Goal: Task Accomplishment & Management: Manage account settings

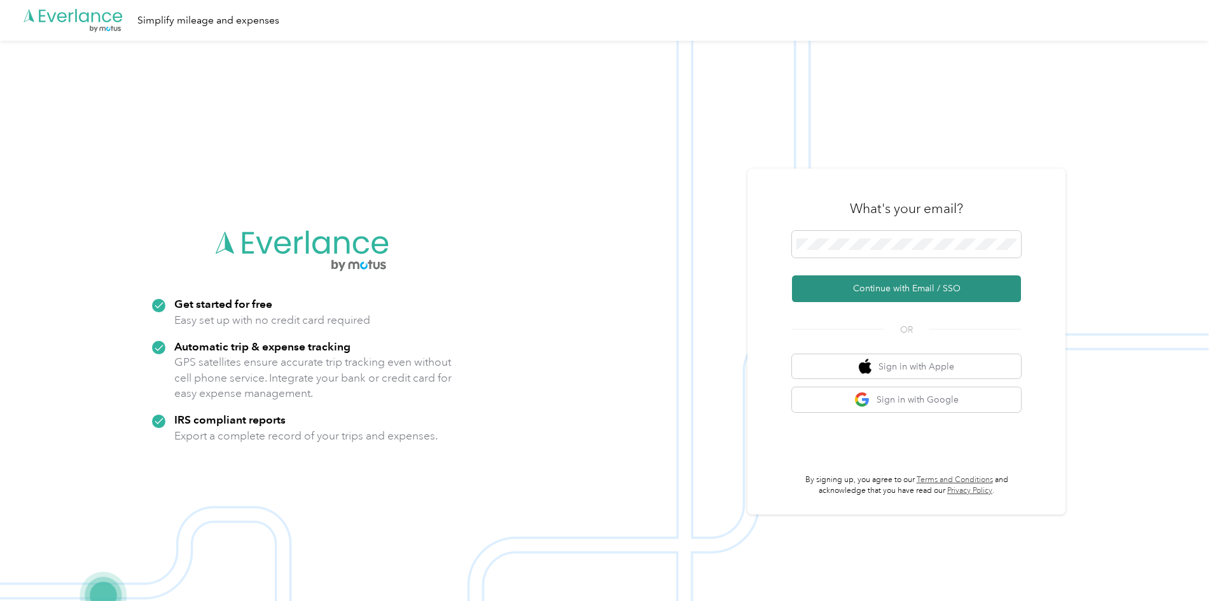
click at [891, 293] on button "Continue with Email / SSO" at bounding box center [906, 288] width 229 height 27
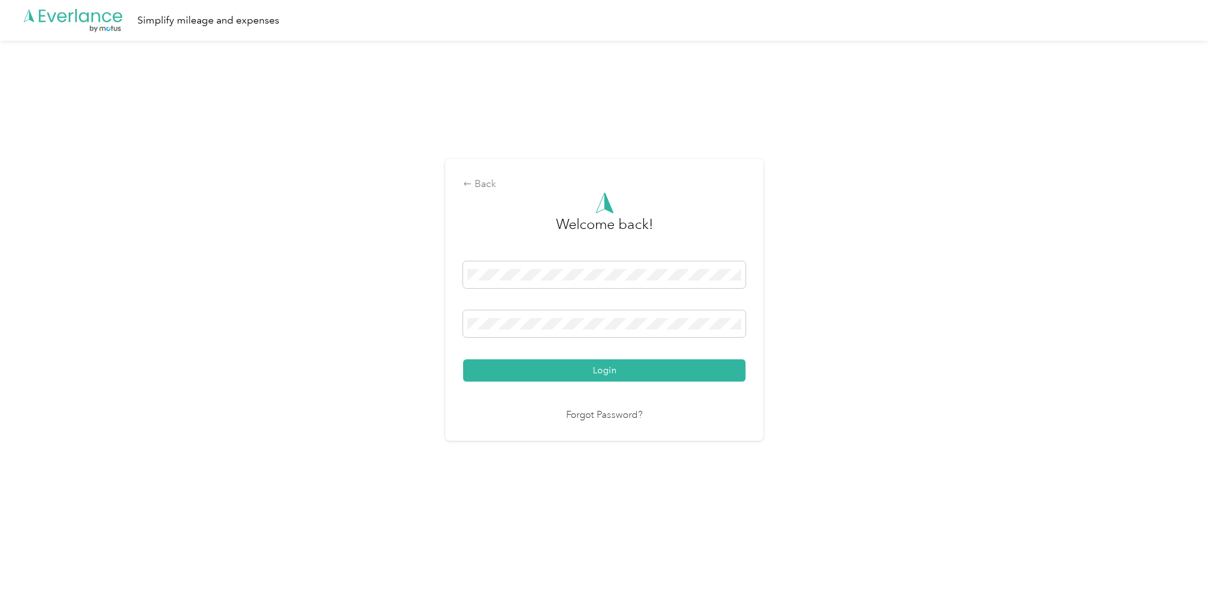
click at [610, 378] on button "Login" at bounding box center [604, 370] width 282 height 22
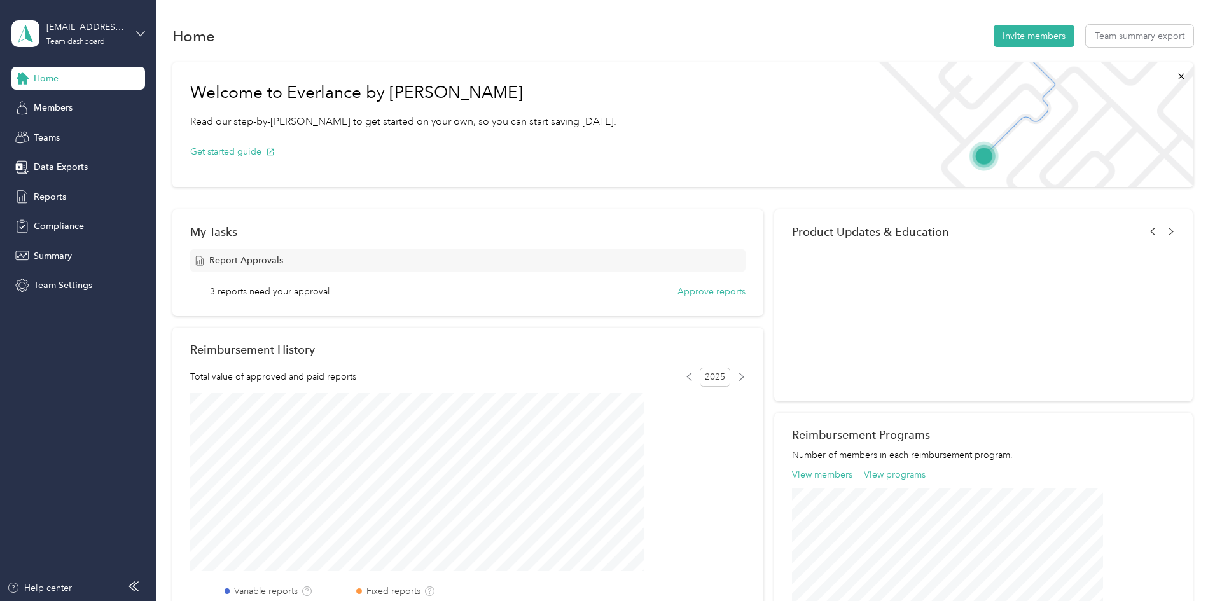
click at [136, 31] on icon at bounding box center [140, 33] width 9 height 9
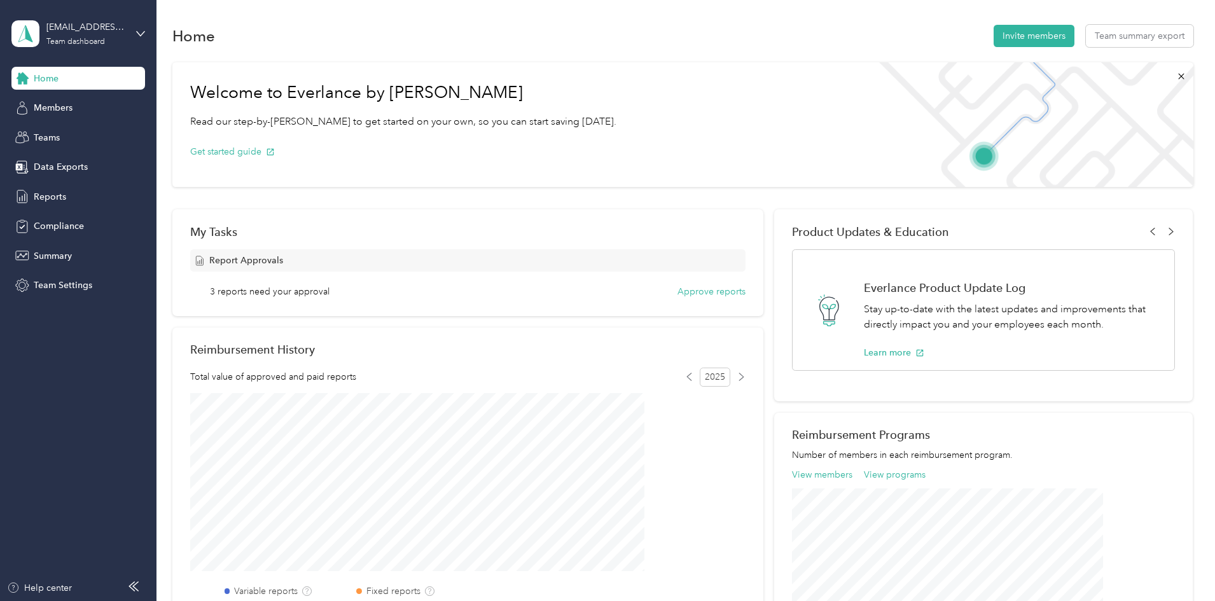
click at [60, 132] on div "Personal dashboard" at bounding box center [63, 127] width 80 height 13
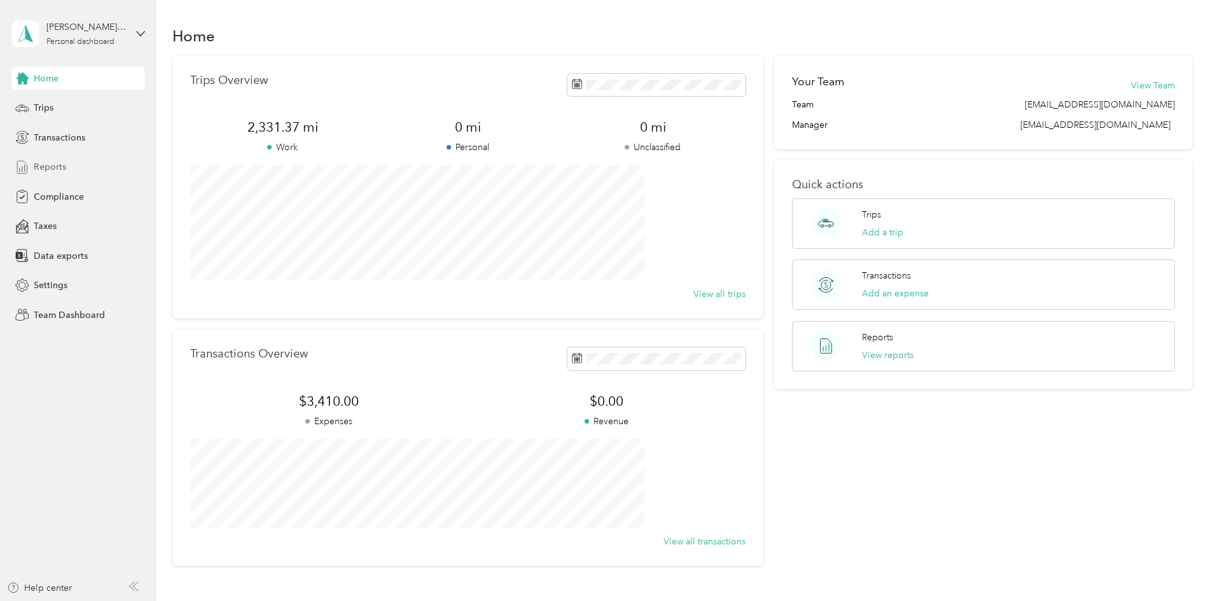
click at [53, 159] on div "Reports" at bounding box center [78, 167] width 134 height 23
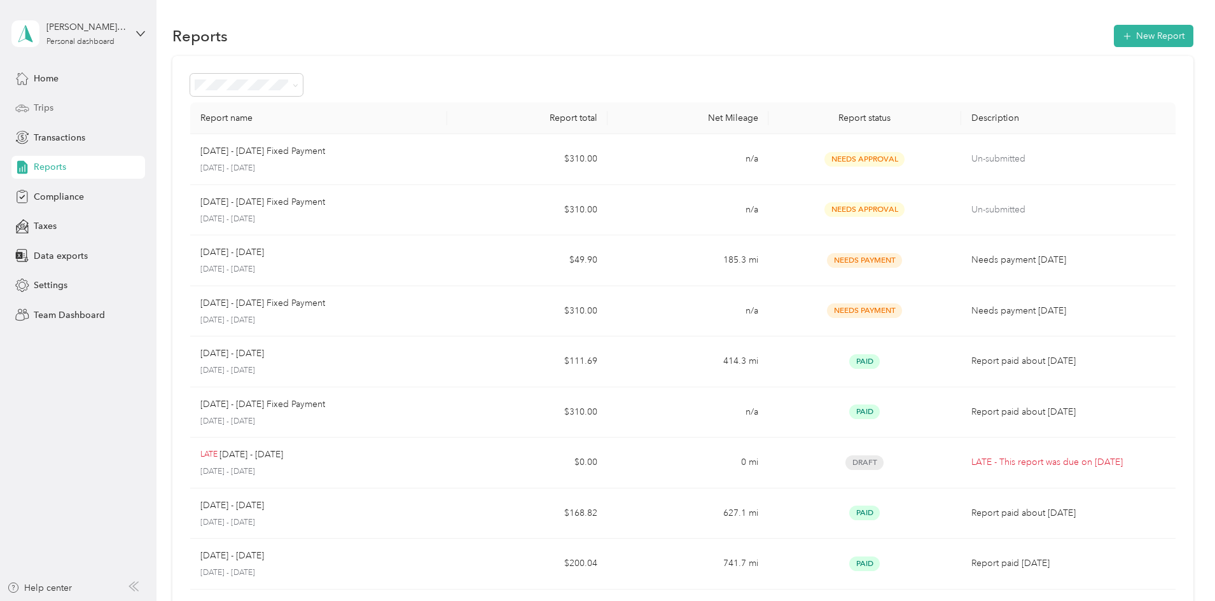
click at [50, 105] on span "Trips" at bounding box center [44, 107] width 20 height 13
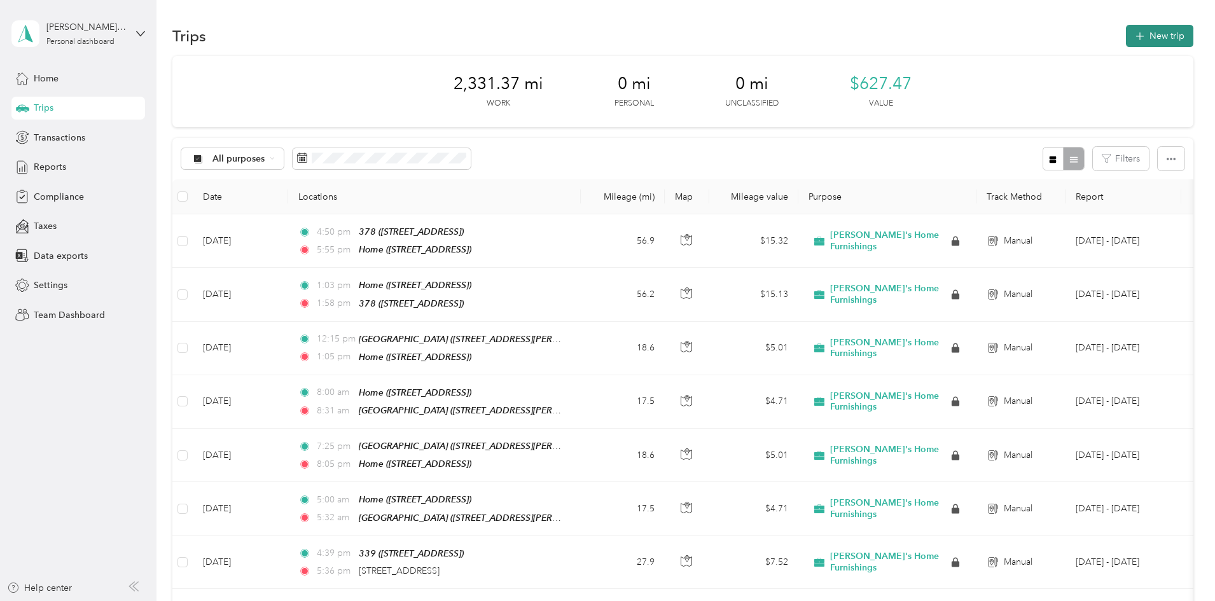
click at [1126, 35] on button "New trip" at bounding box center [1159, 36] width 67 height 22
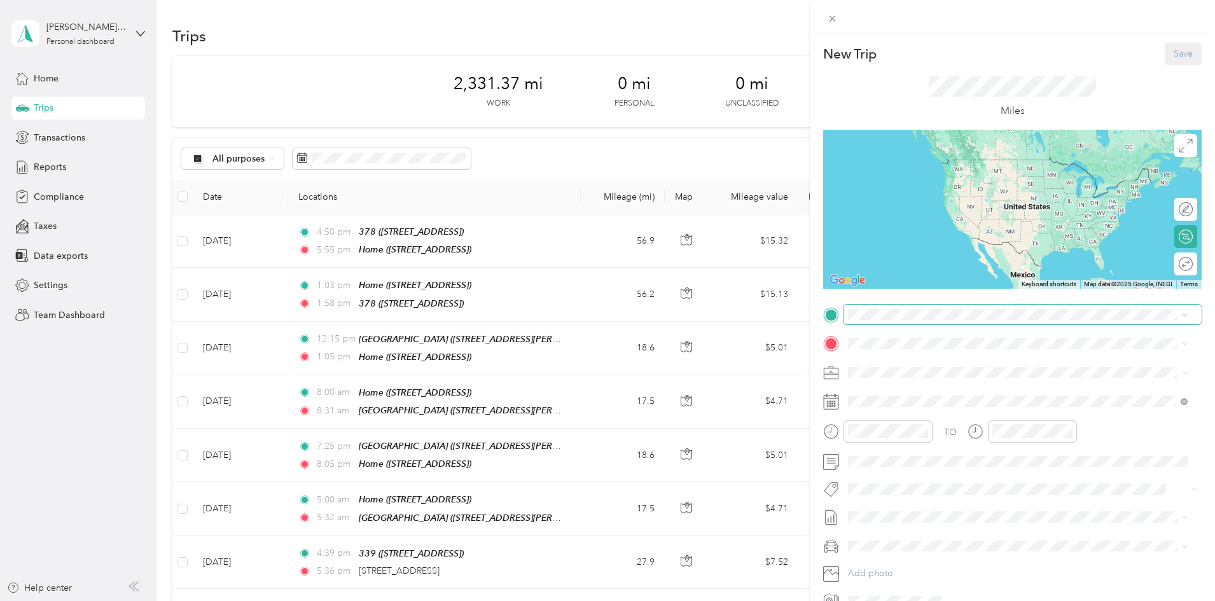
click at [1186, 316] on icon at bounding box center [1185, 315] width 6 height 6
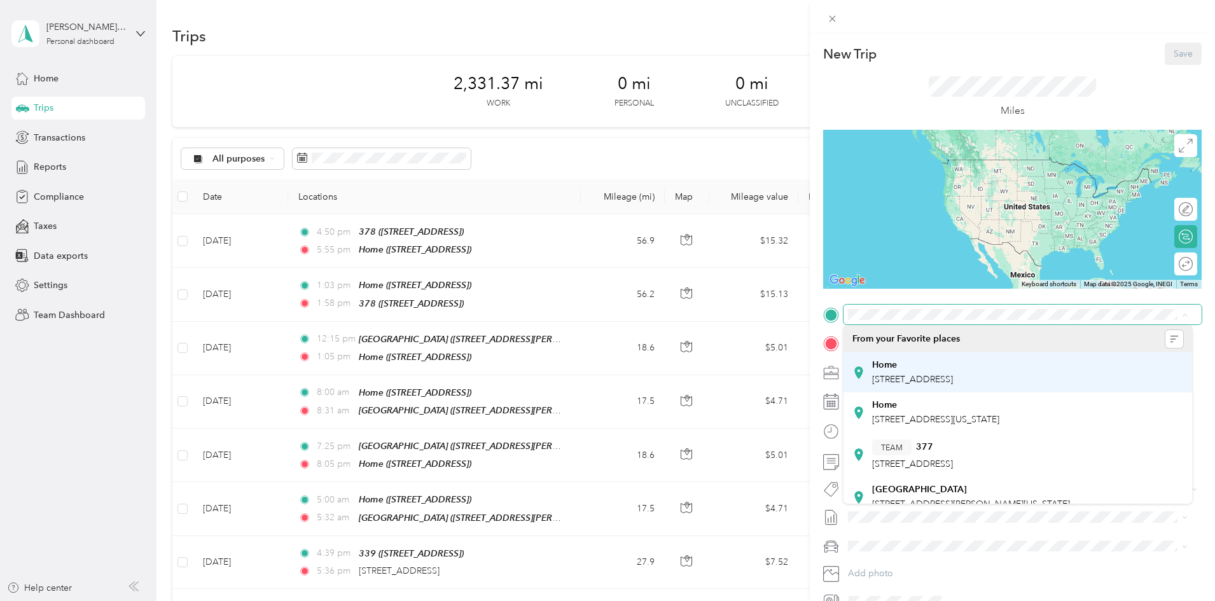
click at [870, 375] on div "Home [STREET_ADDRESS]" at bounding box center [1017, 372] width 331 height 31
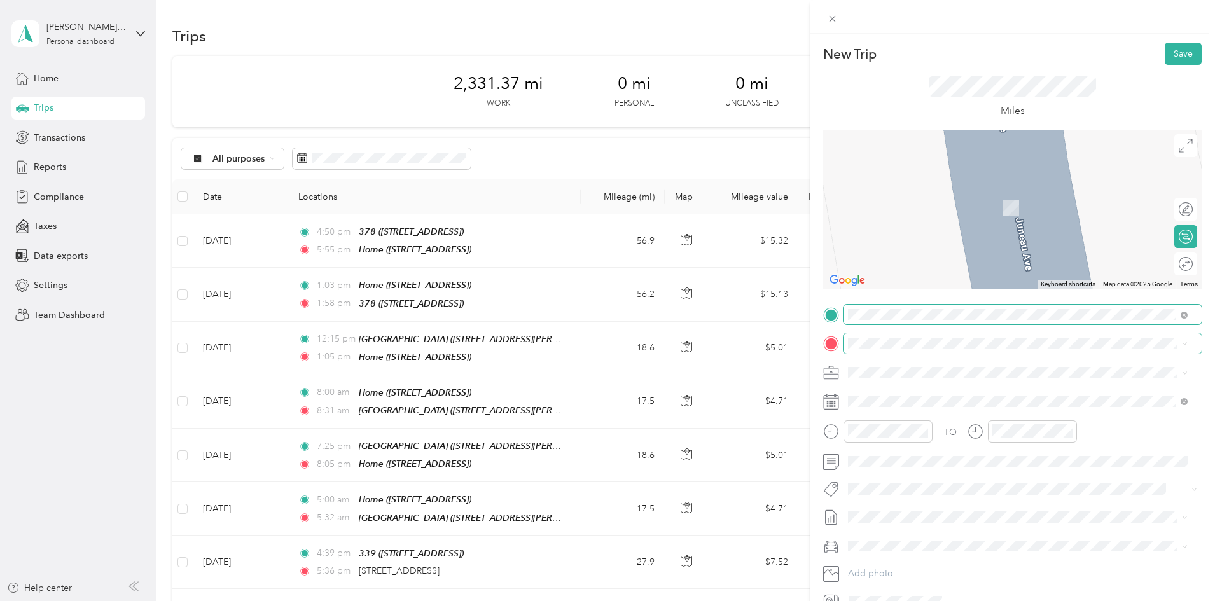
click at [1182, 345] on icon at bounding box center [1185, 344] width 6 height 6
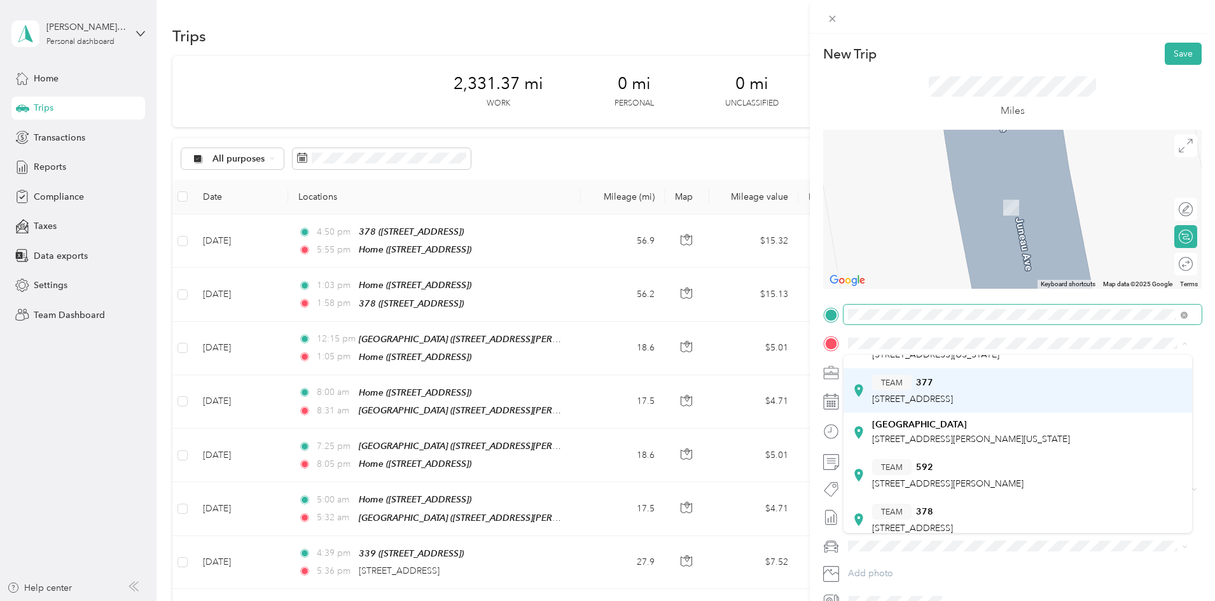
scroll to position [127, 0]
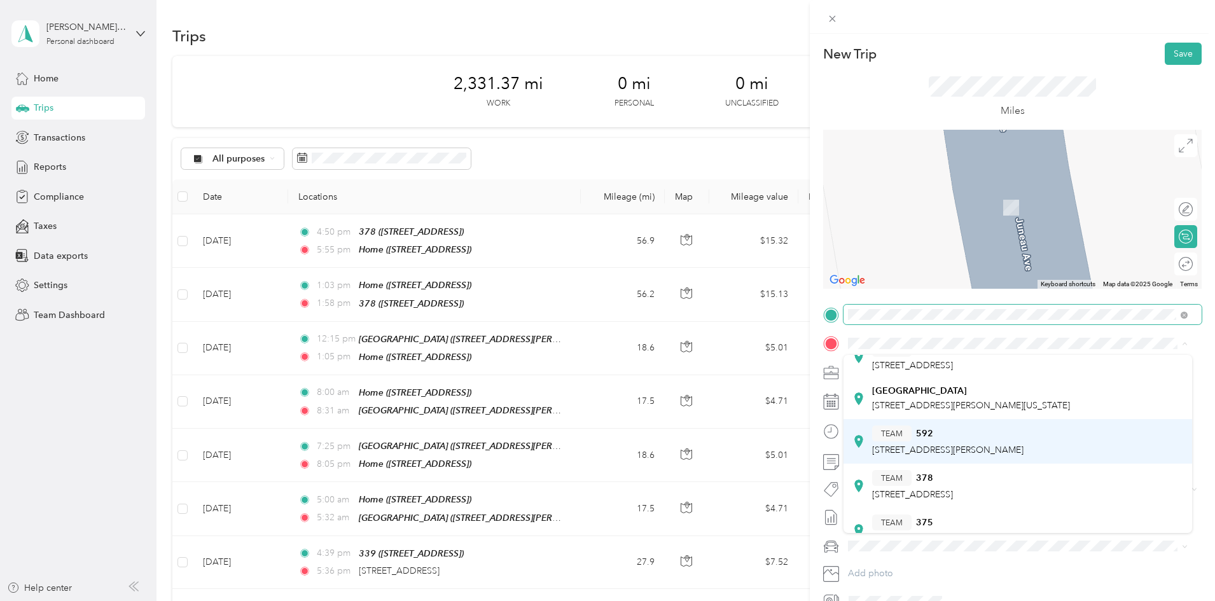
click at [884, 441] on div "TEAM 592 [STREET_ADDRESS][PERSON_NAME]" at bounding box center [947, 441] width 151 height 31
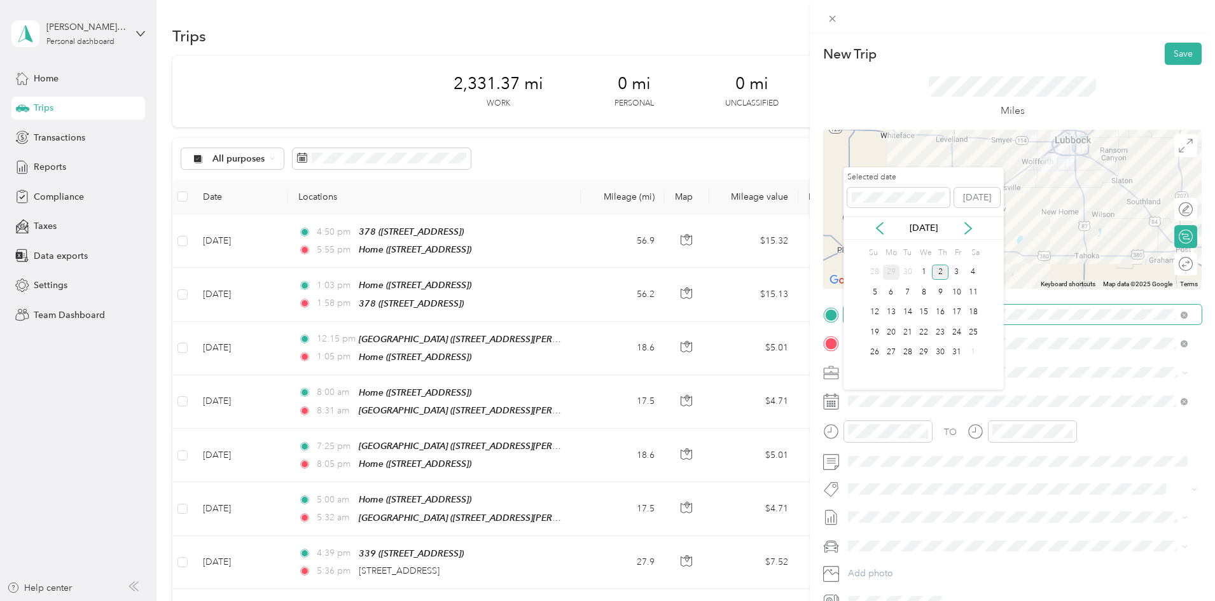
click at [889, 274] on div "29" at bounding box center [891, 273] width 17 height 16
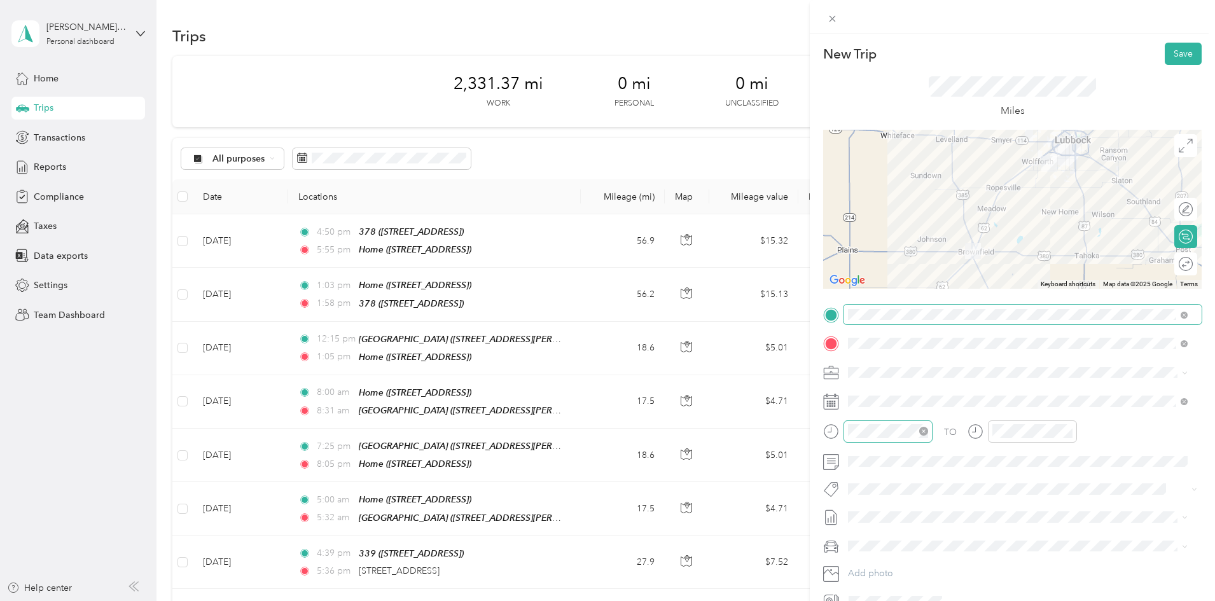
click at [924, 433] on icon "close-circle" at bounding box center [923, 431] width 9 height 9
click at [861, 298] on div "02" at bounding box center [861, 297] width 31 height 18
click at [906, 281] on div "47" at bounding box center [897, 279] width 31 height 18
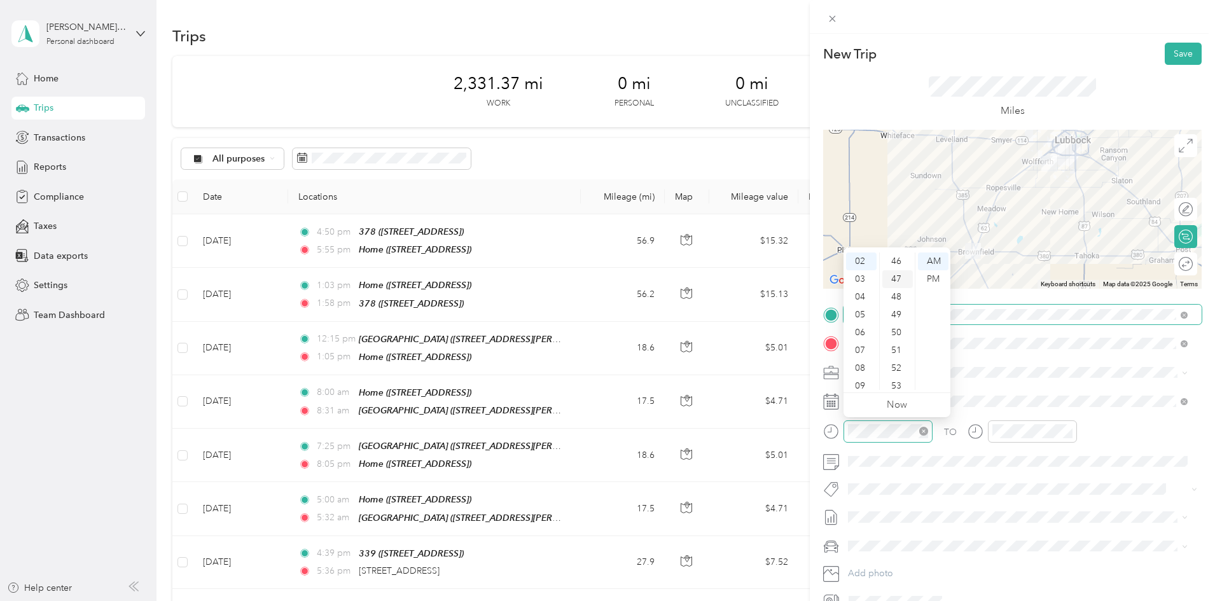
scroll to position [837, 0]
click at [896, 317] on div "50" at bounding box center [897, 315] width 31 height 18
click at [899, 348] on div "05" at bounding box center [897, 351] width 31 height 18
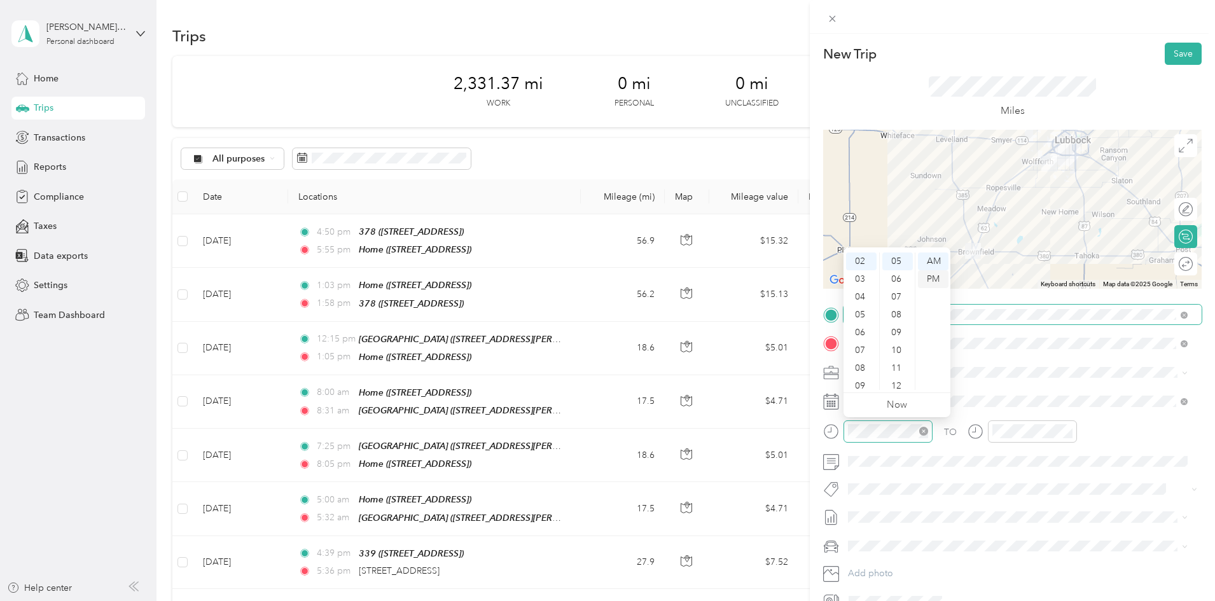
click at [934, 281] on div "PM" at bounding box center [933, 279] width 31 height 18
click at [991, 431] on div at bounding box center [1032, 431] width 89 height 22
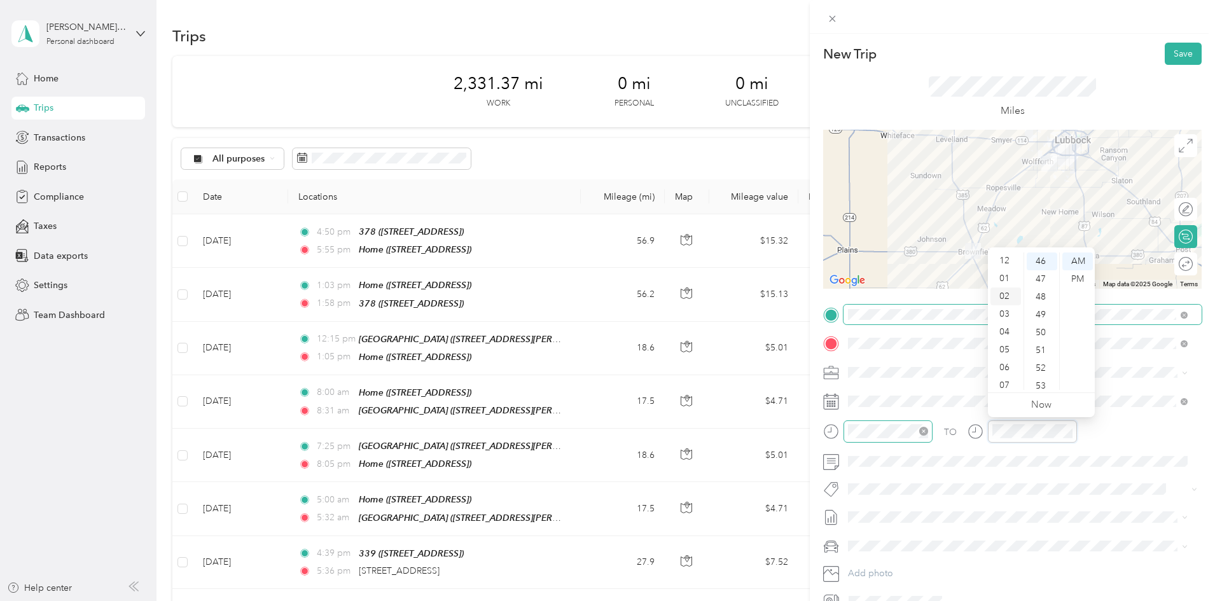
scroll to position [0, 0]
click at [1006, 293] on div "02" at bounding box center [1005, 297] width 31 height 18
click at [1041, 338] on div "35" at bounding box center [1042, 335] width 31 height 18
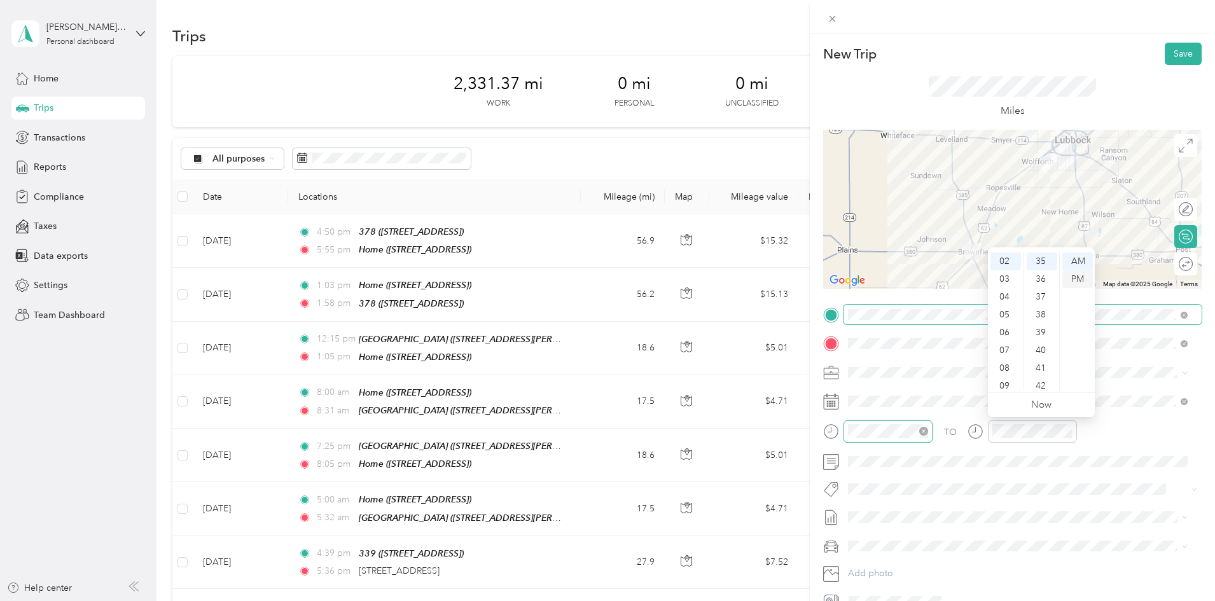
click at [1077, 283] on div "PM" at bounding box center [1077, 279] width 31 height 18
click at [1175, 54] on button "Save" at bounding box center [1183, 54] width 37 height 22
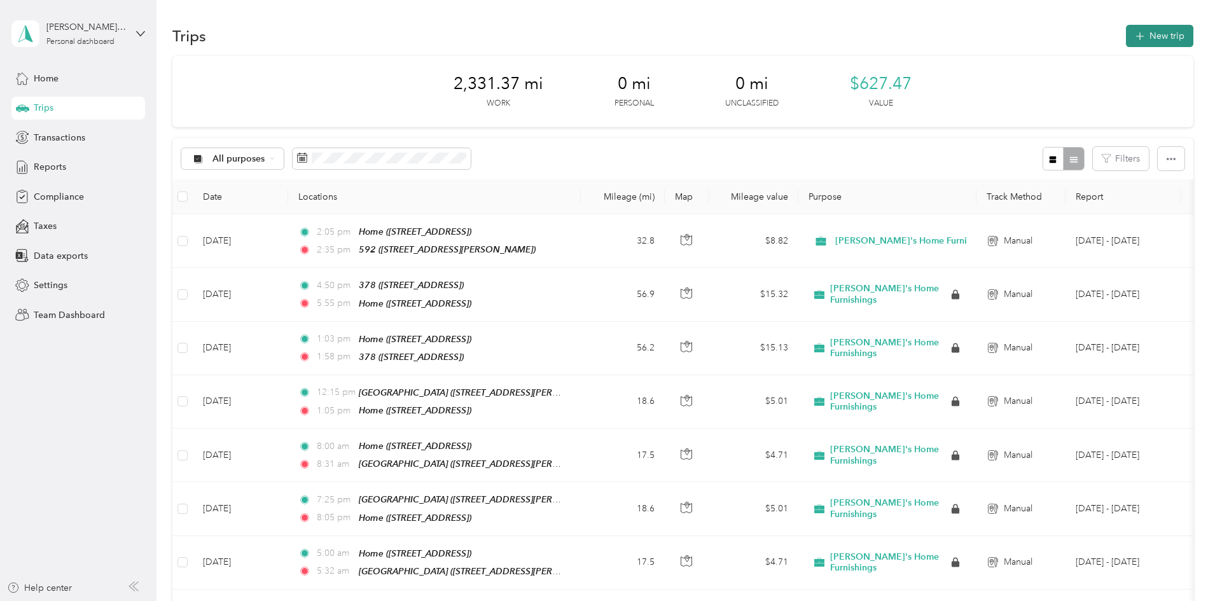
click at [1126, 31] on button "New trip" at bounding box center [1159, 36] width 67 height 22
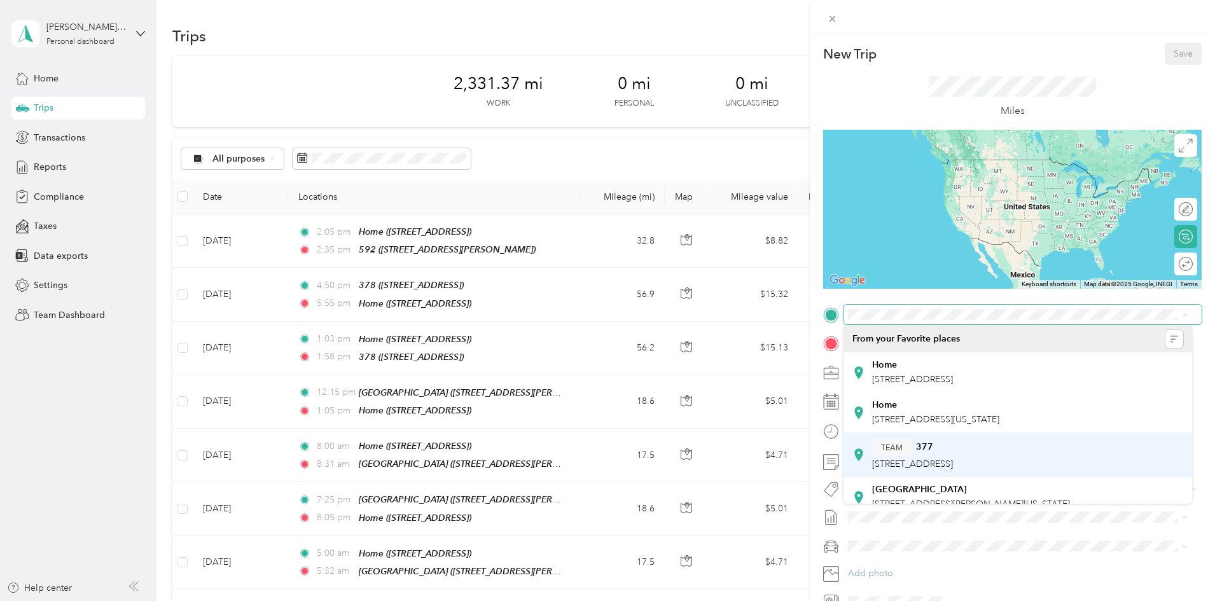
scroll to position [64, 0]
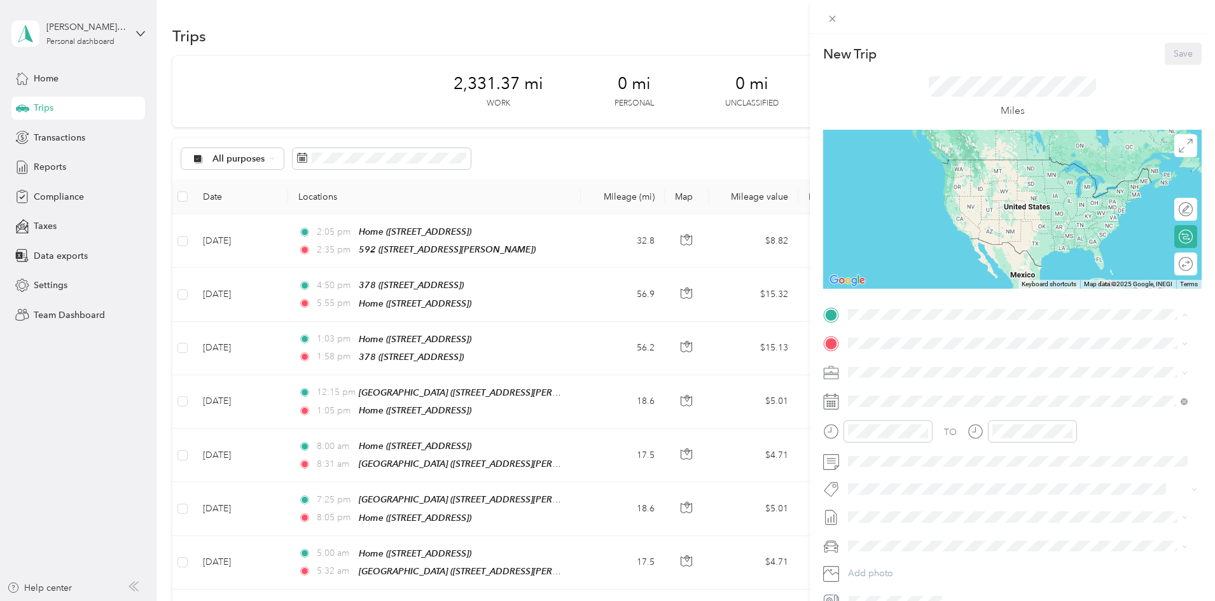
click at [885, 471] on div "TEAM 592 [STREET_ADDRESS][PERSON_NAME]" at bounding box center [947, 476] width 151 height 31
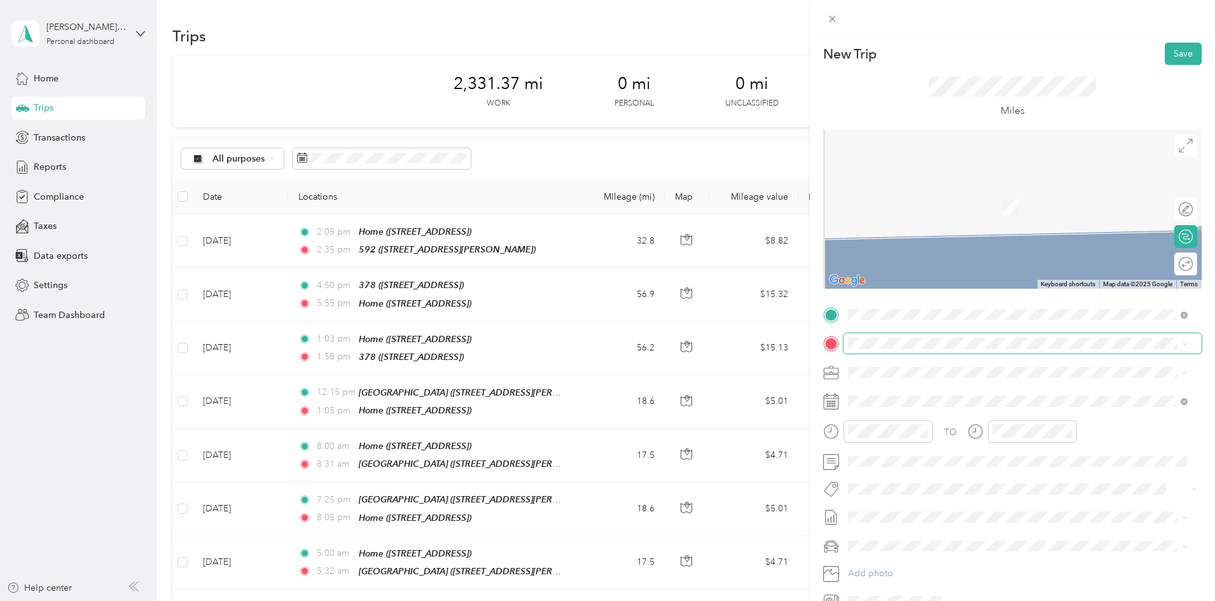
click at [855, 337] on span at bounding box center [1022, 343] width 358 height 20
click at [871, 407] on div "Home [STREET_ADDRESS]" at bounding box center [1017, 401] width 331 height 31
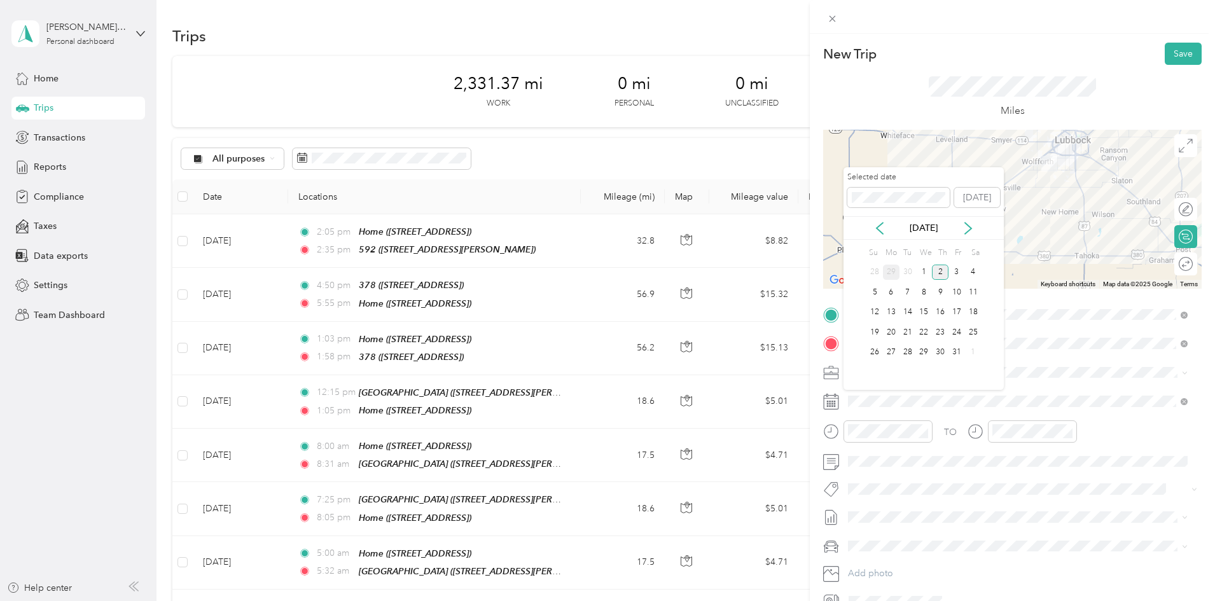
click at [896, 275] on div "29" at bounding box center [891, 273] width 17 height 16
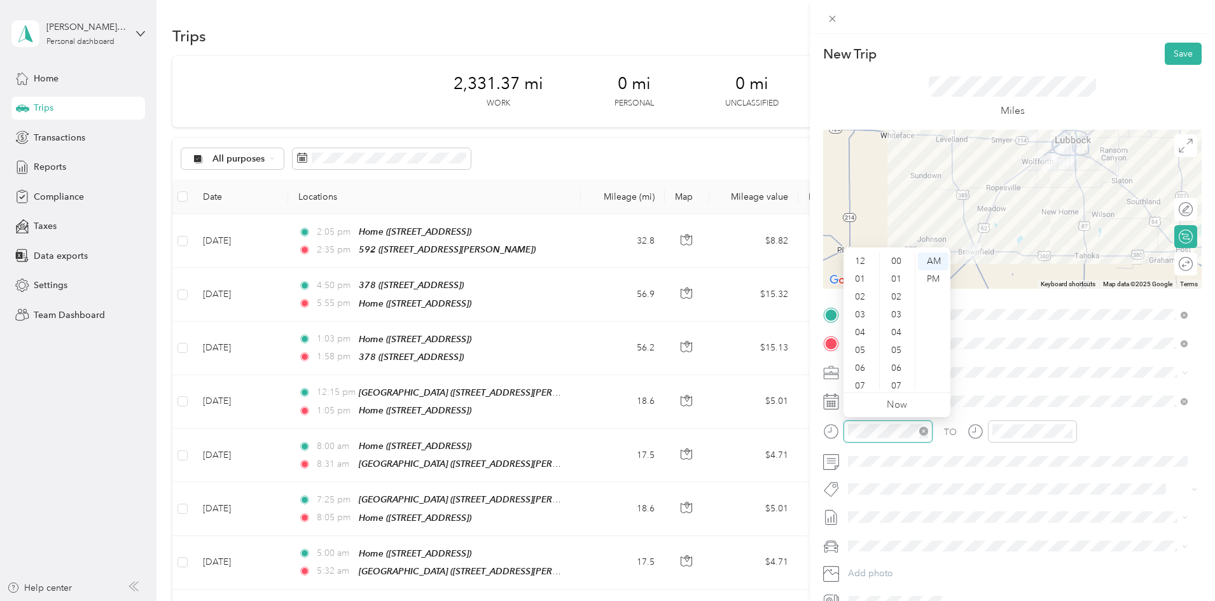
scroll to position [76, 0]
click at [862, 258] on div "04" at bounding box center [861, 256] width 31 height 18
click at [896, 347] on div "10" at bounding box center [897, 348] width 31 height 18
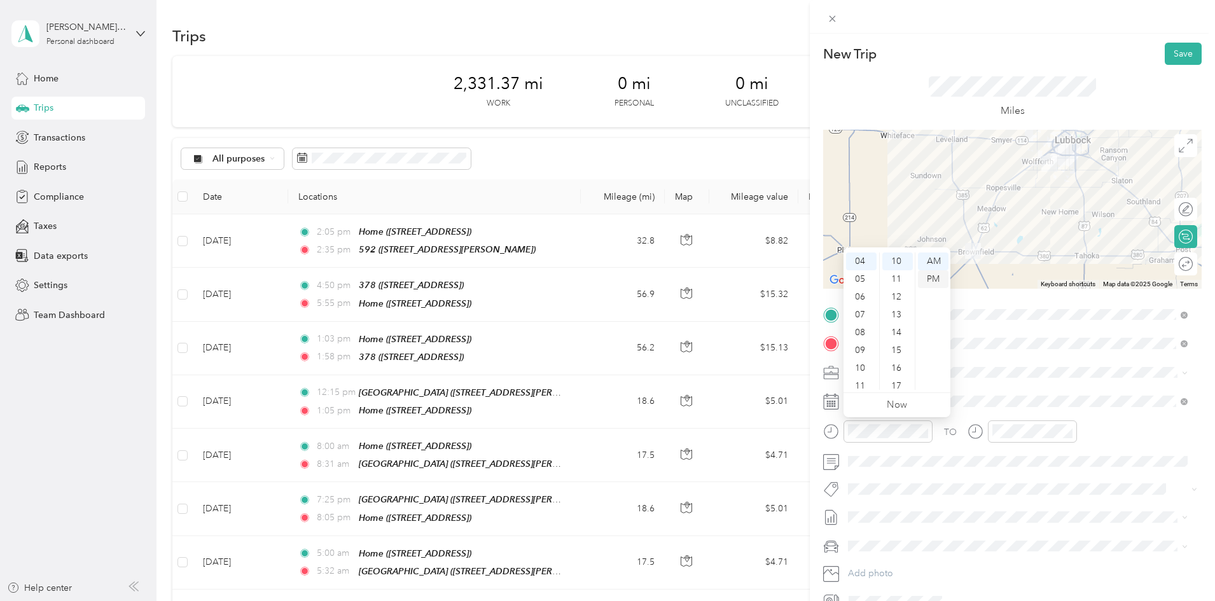
click at [933, 279] on div "PM" at bounding box center [933, 279] width 31 height 18
click at [893, 256] on div "10" at bounding box center [897, 262] width 31 height 18
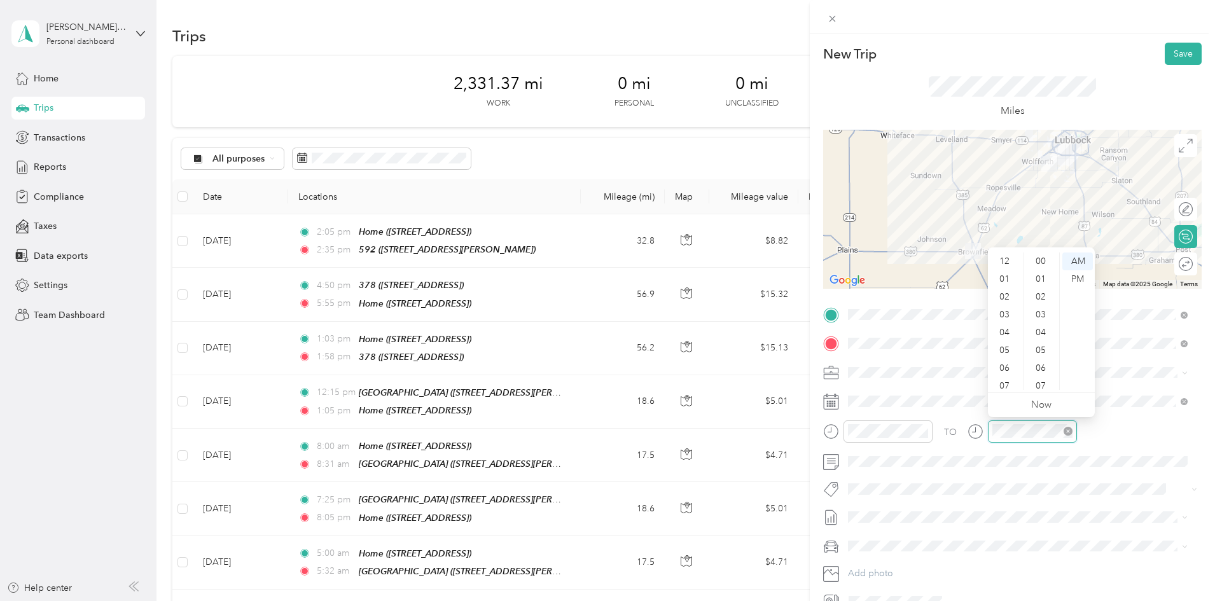
scroll to position [76, 0]
click at [1010, 259] on div "04" at bounding box center [1005, 256] width 31 height 18
click at [1042, 366] on div "47" at bounding box center [1042, 371] width 31 height 18
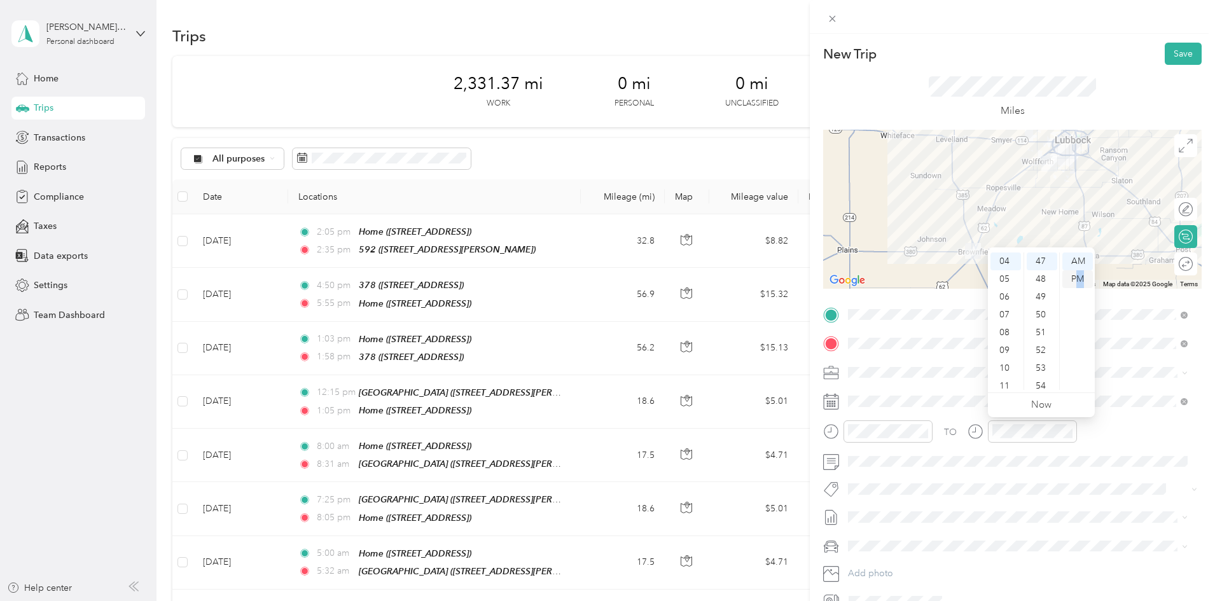
click at [1080, 279] on div "PM" at bounding box center [1077, 279] width 31 height 18
click at [1167, 52] on button "Save" at bounding box center [1183, 54] width 37 height 22
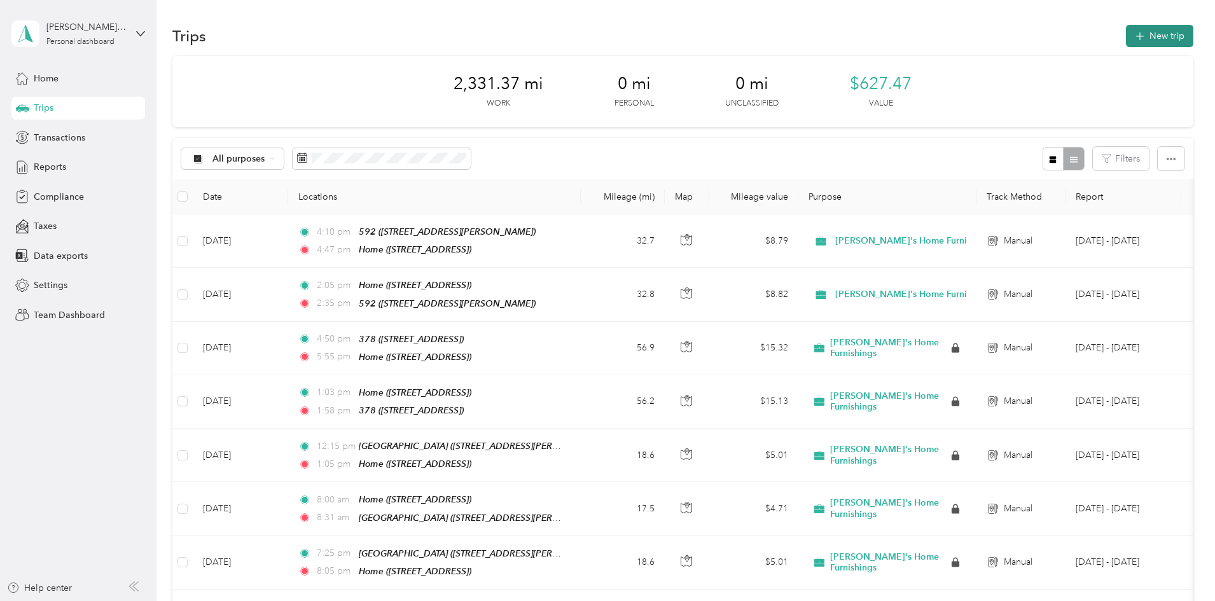
click at [1126, 41] on button "New trip" at bounding box center [1159, 36] width 67 height 22
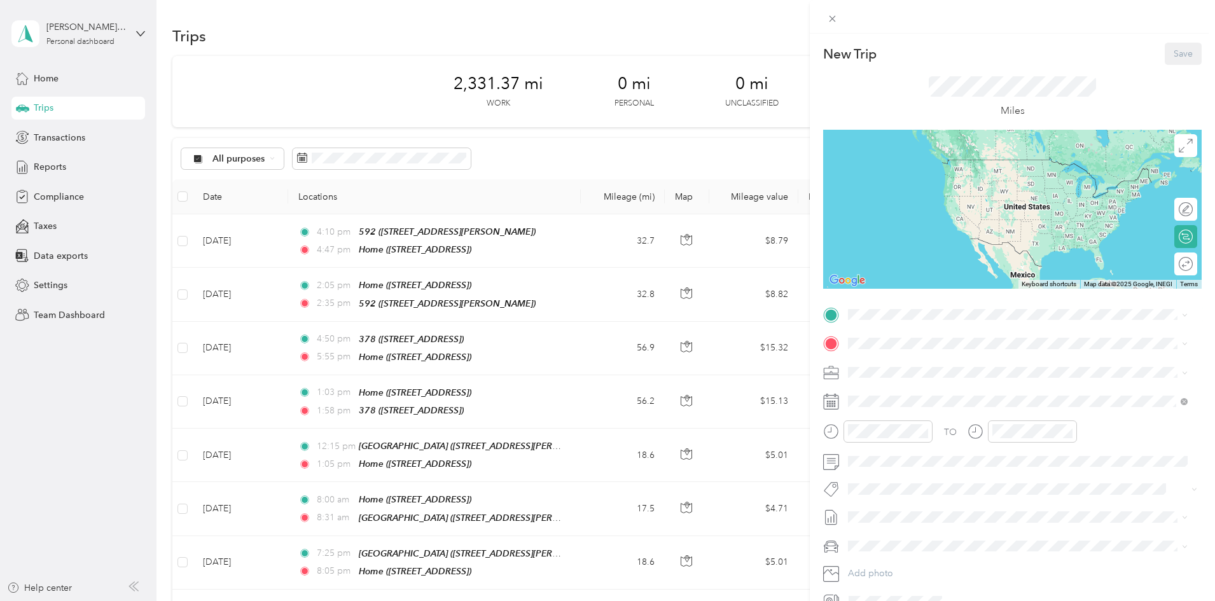
click at [888, 373] on span "[STREET_ADDRESS]" at bounding box center [912, 373] width 81 height 11
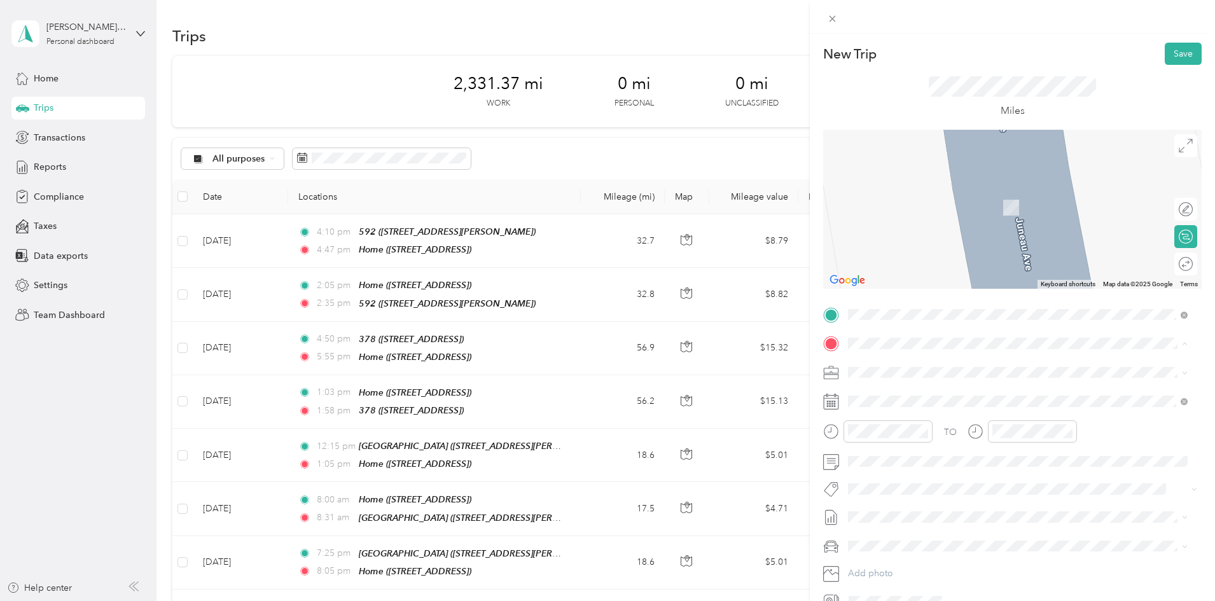
click at [894, 479] on div "TEAM [STREET_ADDRESS]" at bounding box center [912, 483] width 81 height 31
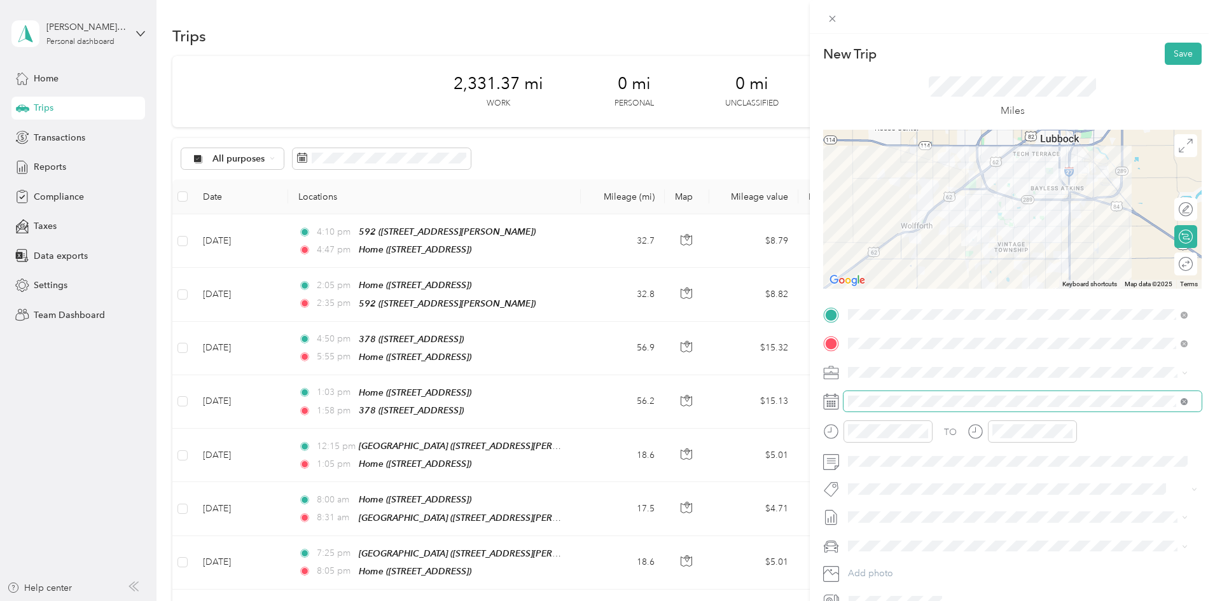
click at [1184, 402] on icon at bounding box center [1184, 402] width 4 height 4
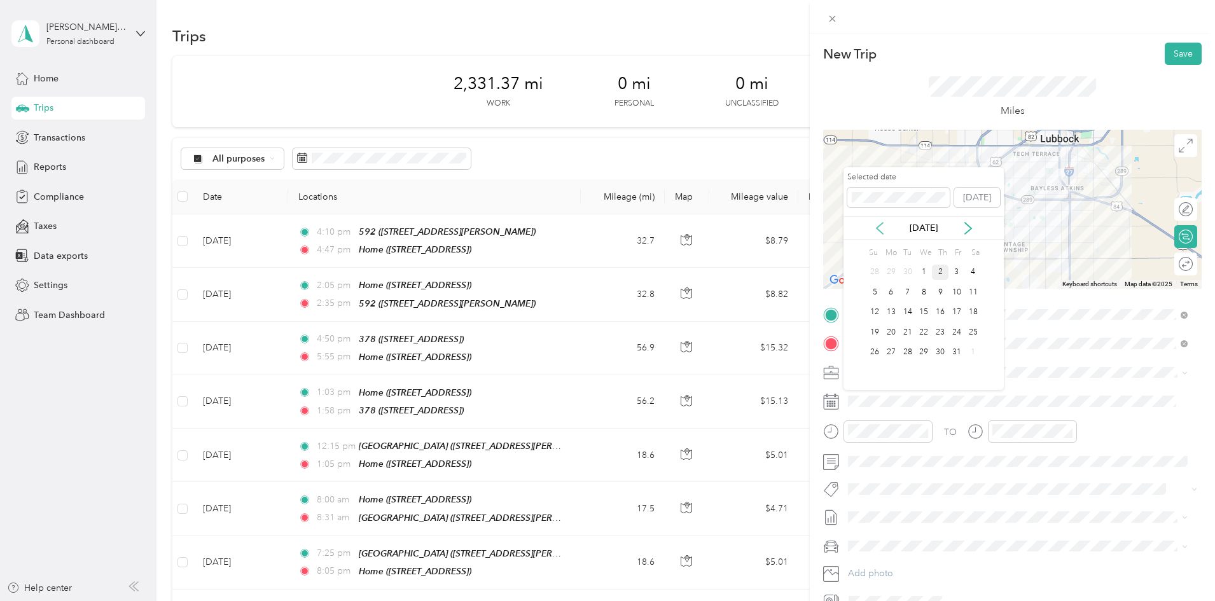
click at [878, 228] on icon at bounding box center [879, 228] width 13 height 13
click at [955, 332] on div "26" at bounding box center [956, 332] width 17 height 16
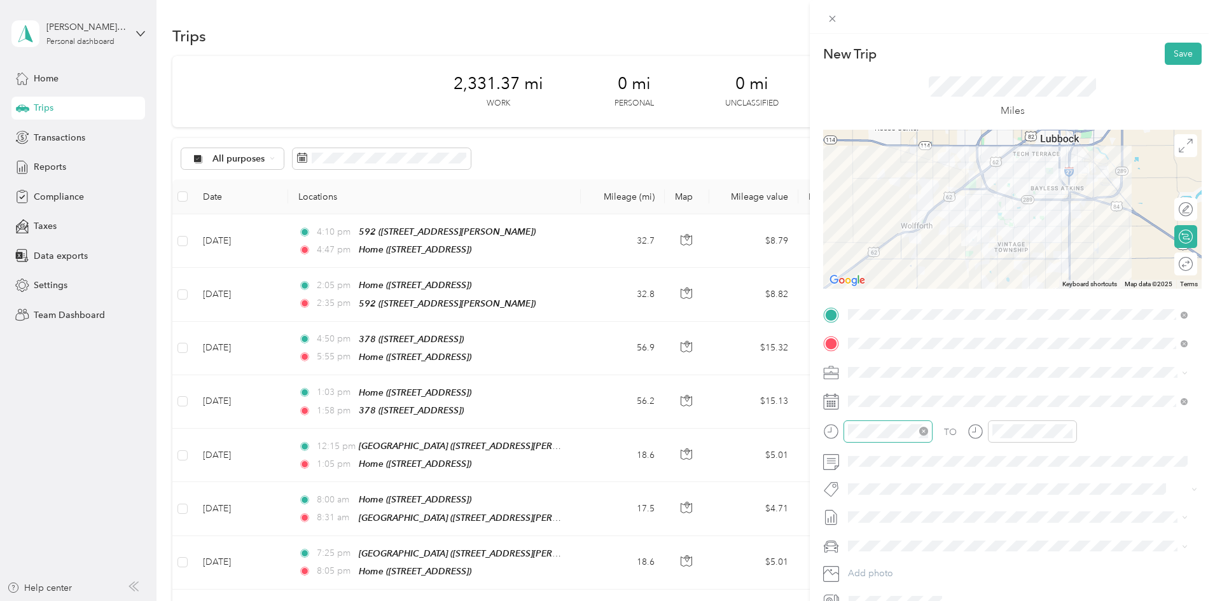
click at [925, 435] on icon "close-circle" at bounding box center [923, 431] width 9 height 9
click at [862, 344] on div "09" at bounding box center [861, 346] width 31 height 18
click at [901, 272] on div "35" at bounding box center [897, 272] width 31 height 18
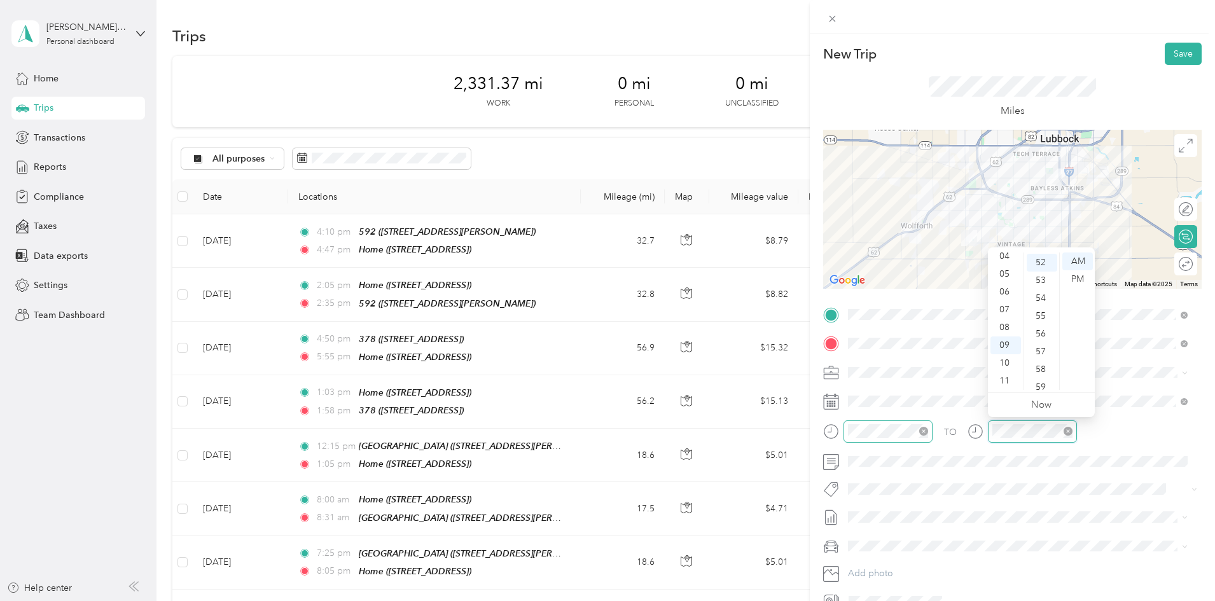
scroll to position [926, 0]
click at [1010, 366] on div "10" at bounding box center [1005, 363] width 31 height 18
click at [1043, 300] on div "15" at bounding box center [1042, 302] width 31 height 18
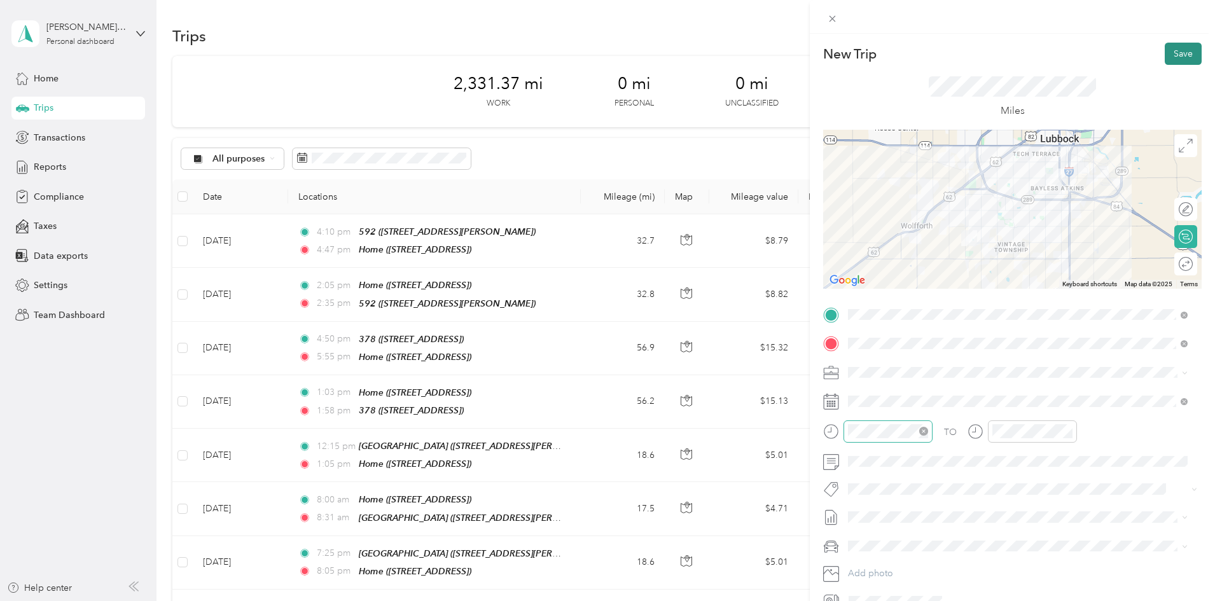
click at [1167, 55] on button "Save" at bounding box center [1183, 54] width 37 height 22
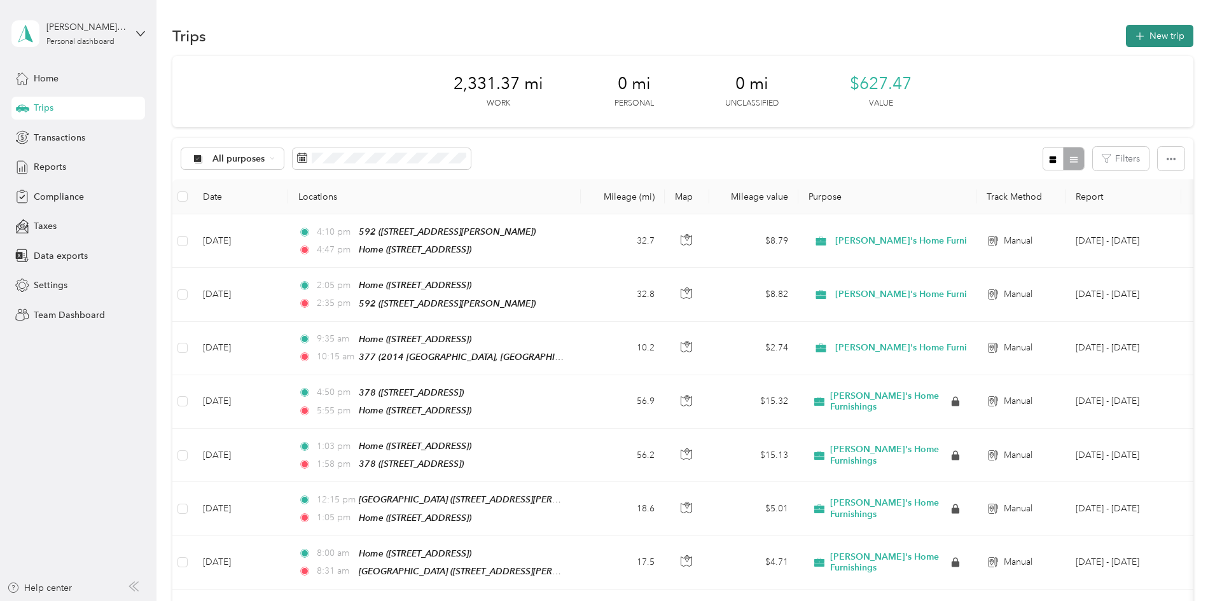
click at [1126, 38] on button "New trip" at bounding box center [1159, 36] width 67 height 22
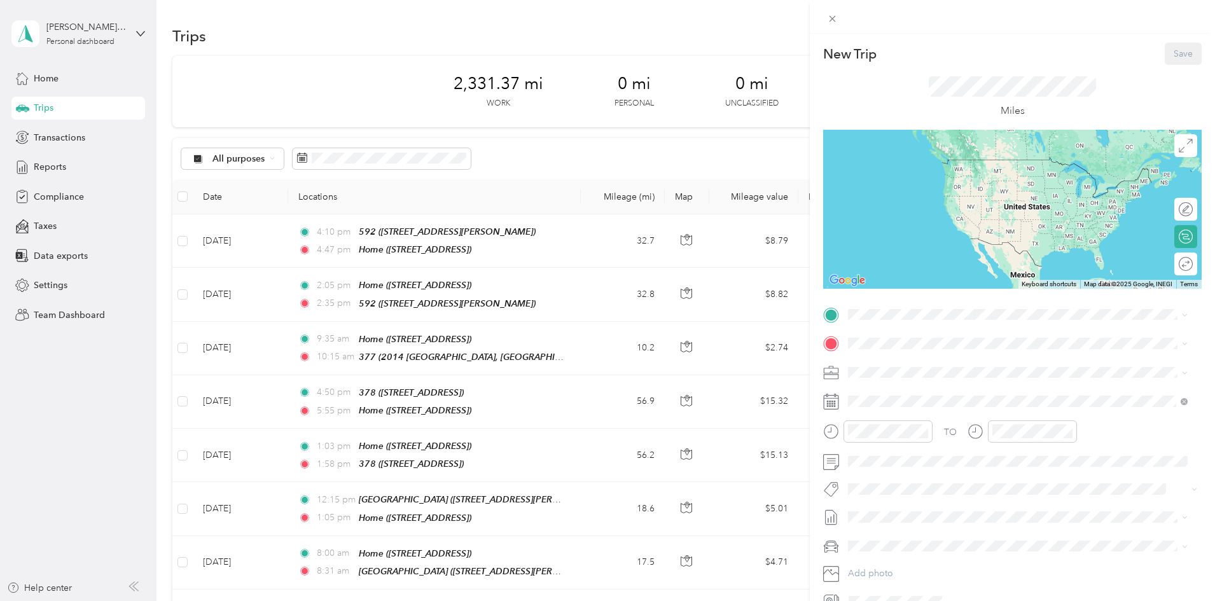
click at [880, 457] on div "TEAM [STREET_ADDRESS]" at bounding box center [912, 448] width 81 height 31
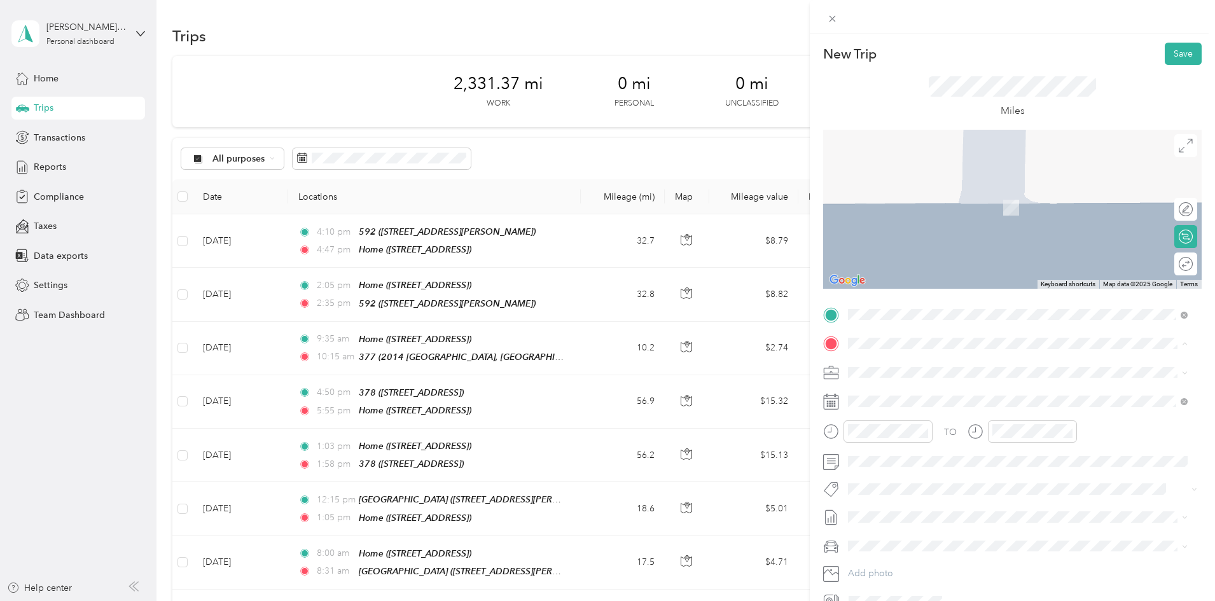
click at [878, 401] on div "Home [STREET_ADDRESS]" at bounding box center [912, 401] width 81 height 27
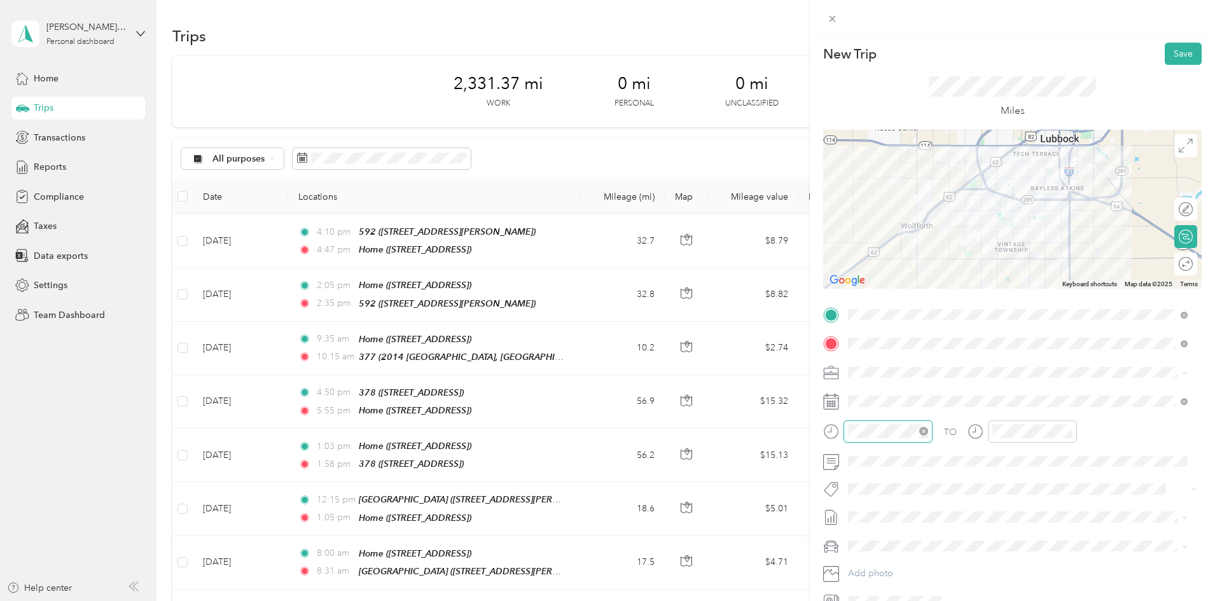
scroll to position [931, 0]
drag, startPoint x: 856, startPoint y: 363, endPoint x: 870, endPoint y: 347, distance: 21.2
click at [857, 362] on div "10" at bounding box center [861, 363] width 31 height 18
click at [894, 295] on div "15" at bounding box center [897, 297] width 31 height 18
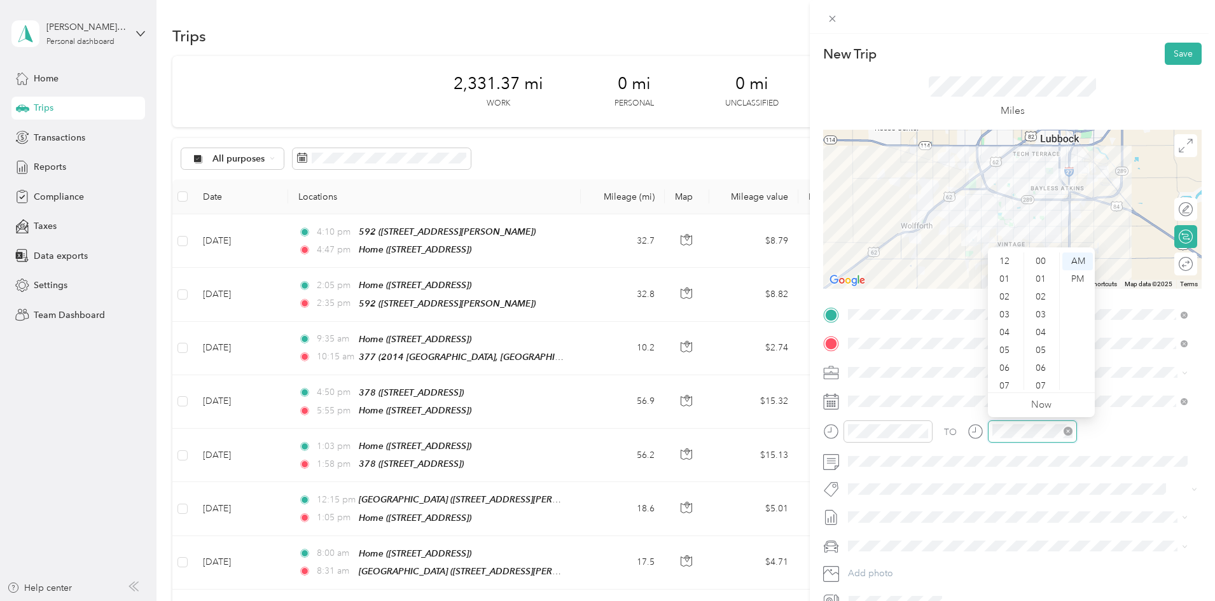
scroll to position [76, 0]
click at [1006, 363] on div "10" at bounding box center [1005, 363] width 31 height 18
click at [1041, 312] on div "55" at bounding box center [1042, 310] width 31 height 18
click at [1106, 364] on span at bounding box center [1022, 373] width 358 height 20
click at [1170, 55] on button "Save" at bounding box center [1183, 54] width 37 height 22
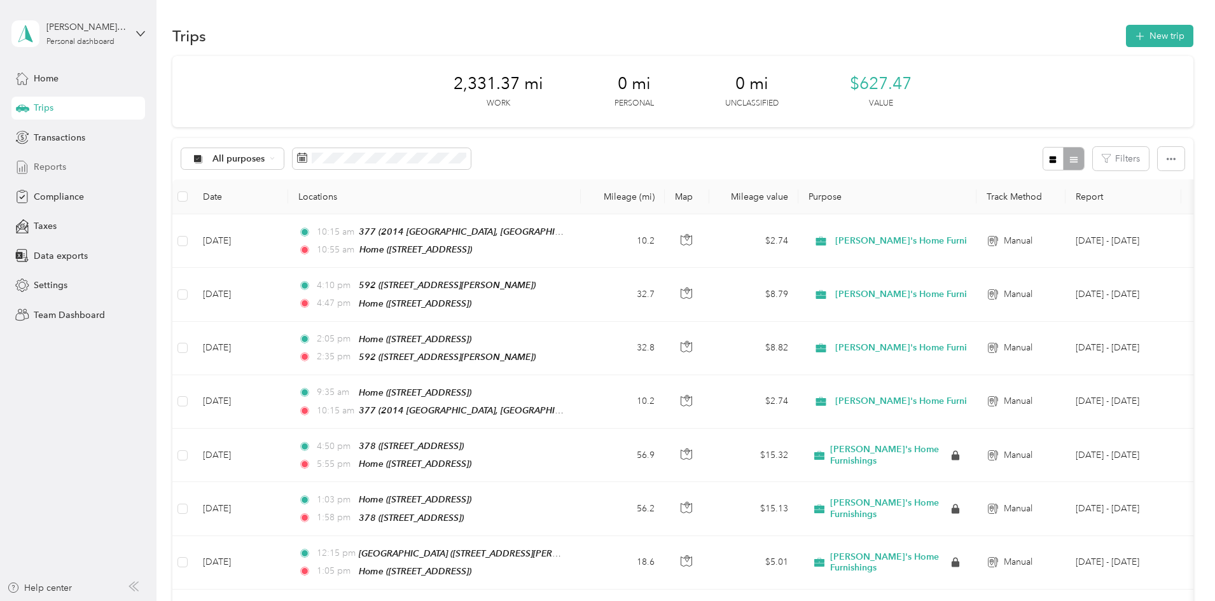
click at [44, 169] on span "Reports" at bounding box center [50, 166] width 32 height 13
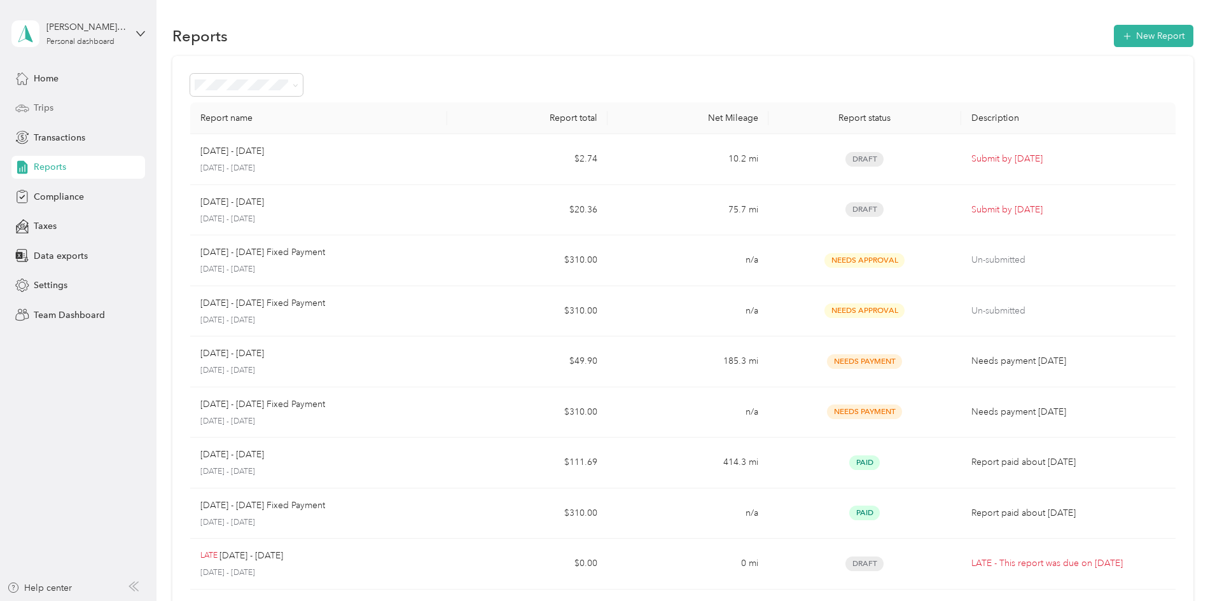
click at [48, 110] on span "Trips" at bounding box center [44, 107] width 20 height 13
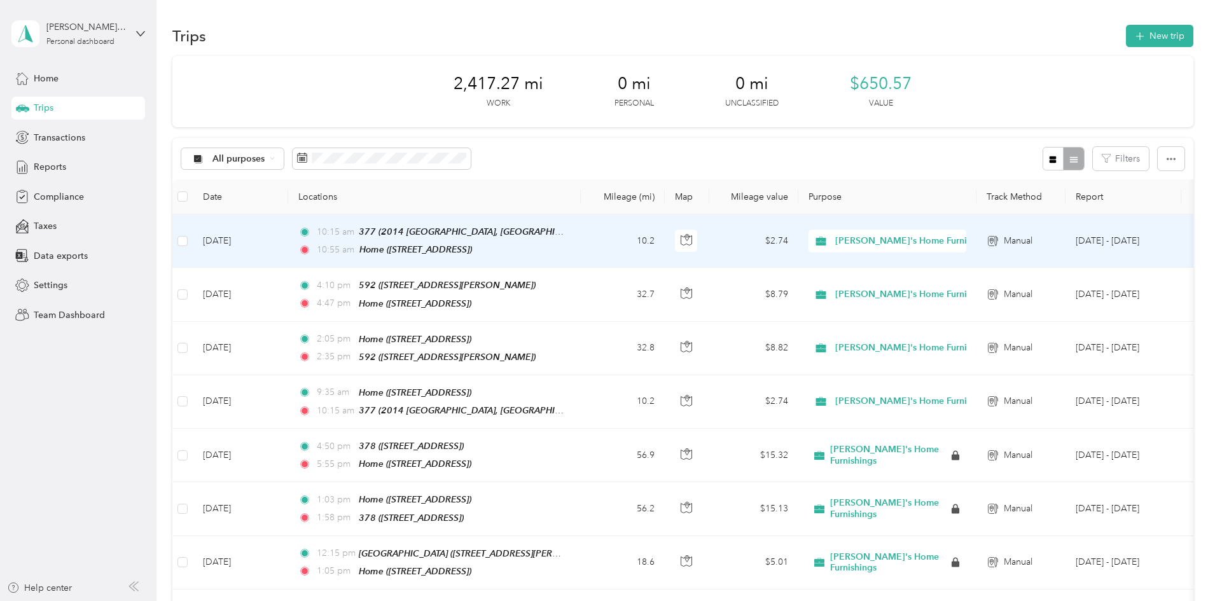
click at [288, 242] on td "[DATE]" at bounding box center [240, 240] width 95 height 53
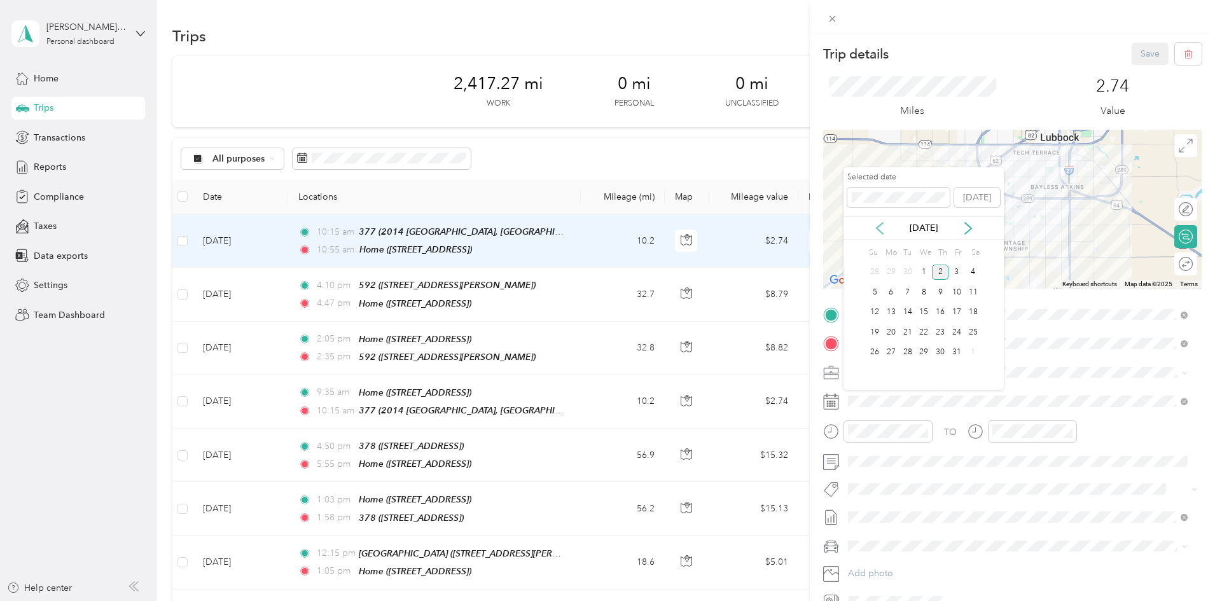
click at [877, 227] on icon at bounding box center [880, 228] width 6 height 11
click at [951, 331] on div "26" at bounding box center [956, 332] width 17 height 16
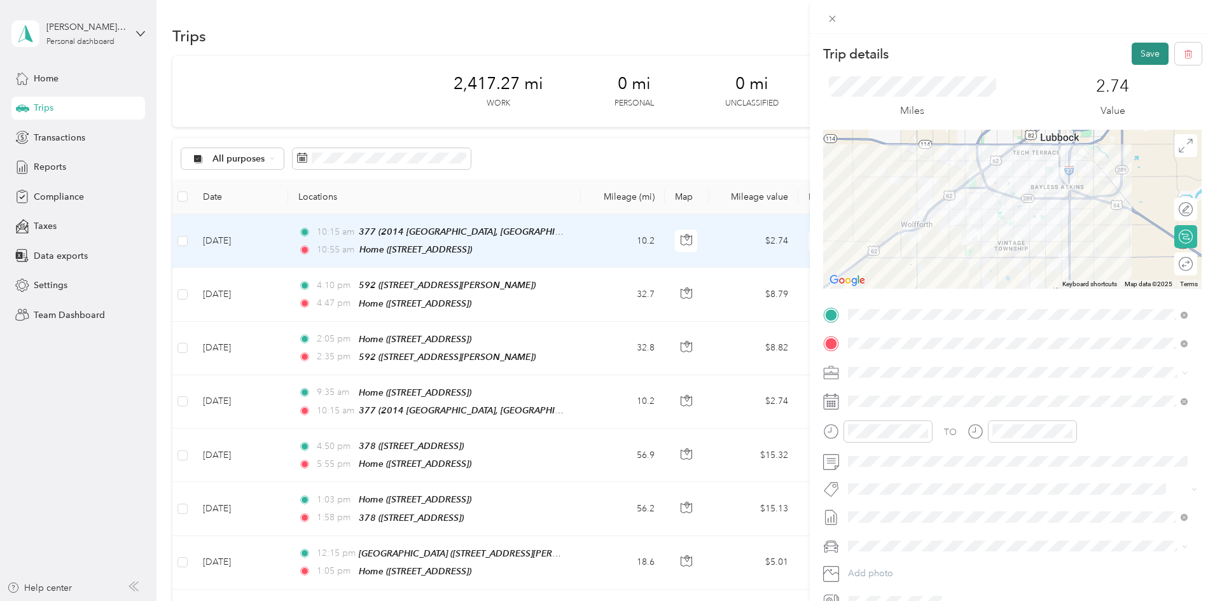
click at [1134, 58] on button "Save" at bounding box center [1150, 54] width 37 height 22
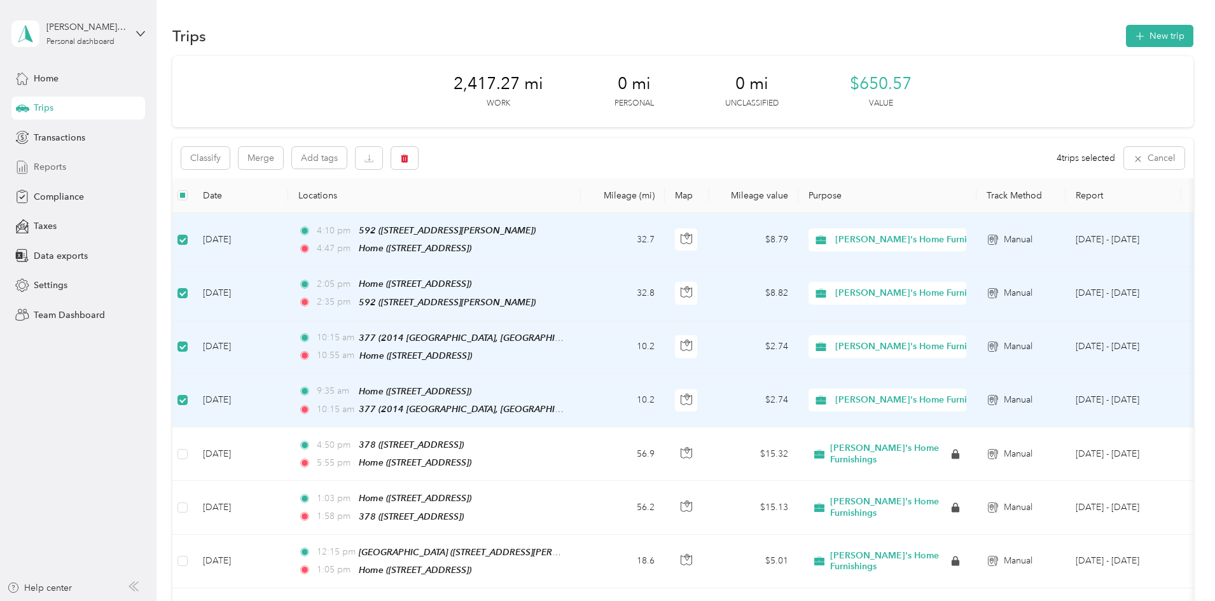
click at [47, 165] on span "Reports" at bounding box center [50, 166] width 32 height 13
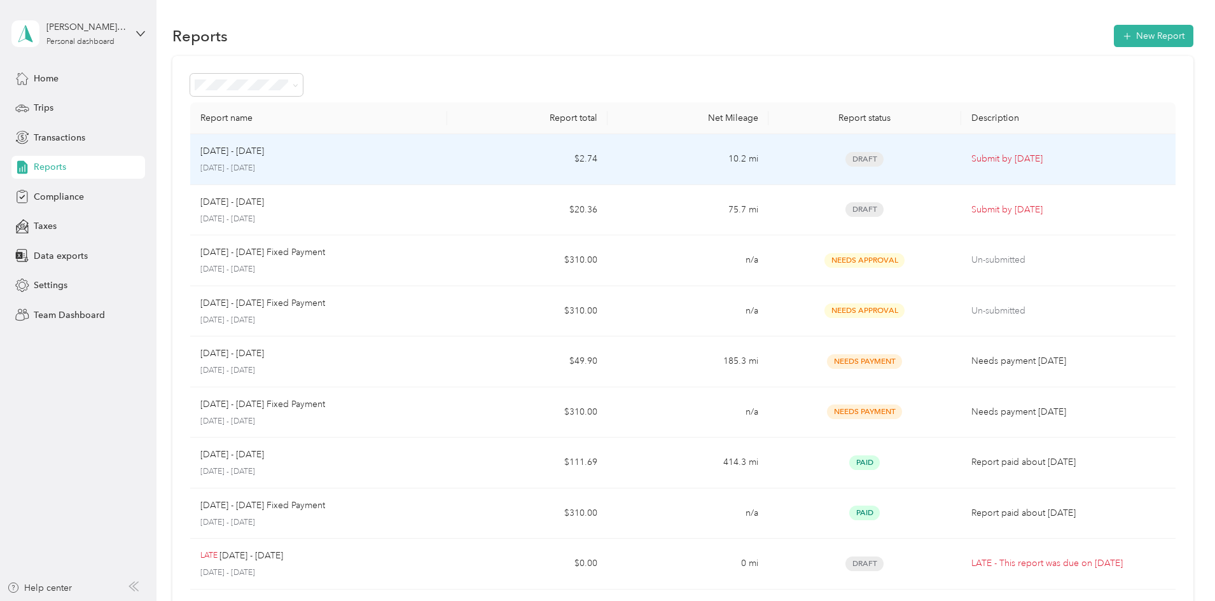
click at [337, 162] on div "[DATE] - [DATE] [DATE] - [DATE]" at bounding box center [318, 159] width 237 height 30
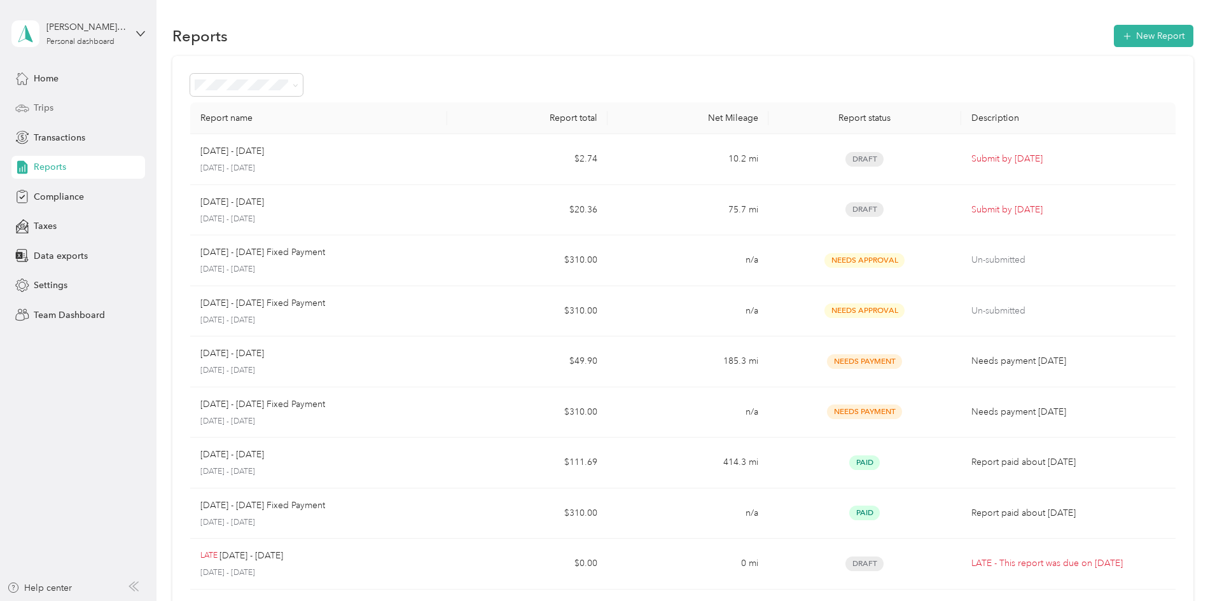
click at [46, 112] on span "Trips" at bounding box center [44, 107] width 20 height 13
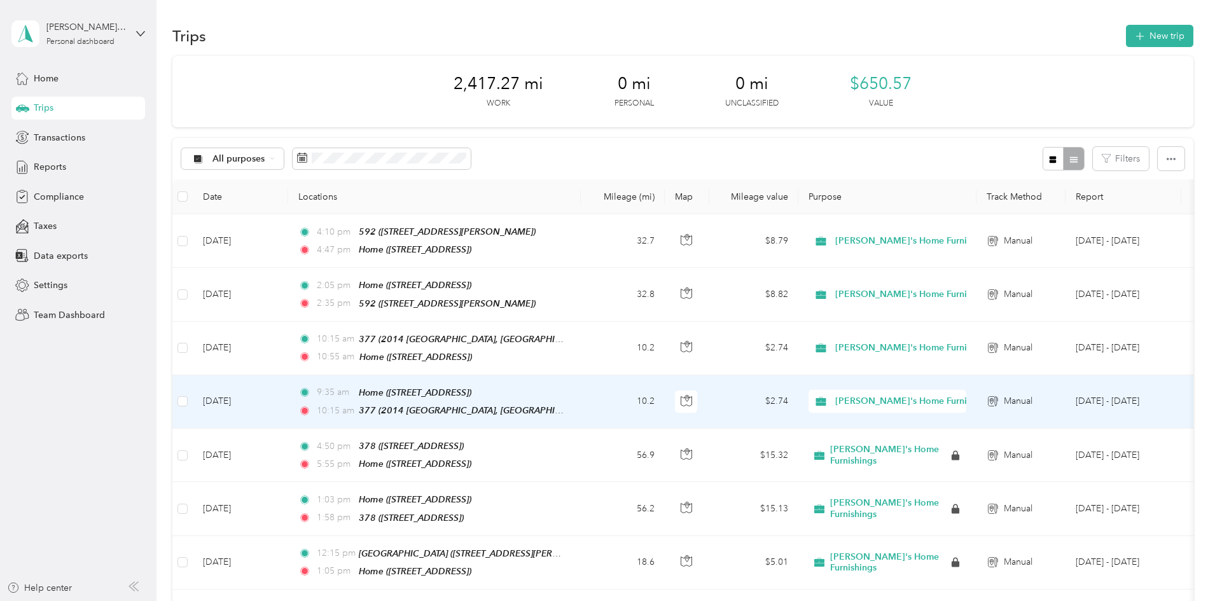
click at [288, 401] on td "[DATE]" at bounding box center [240, 401] width 95 height 53
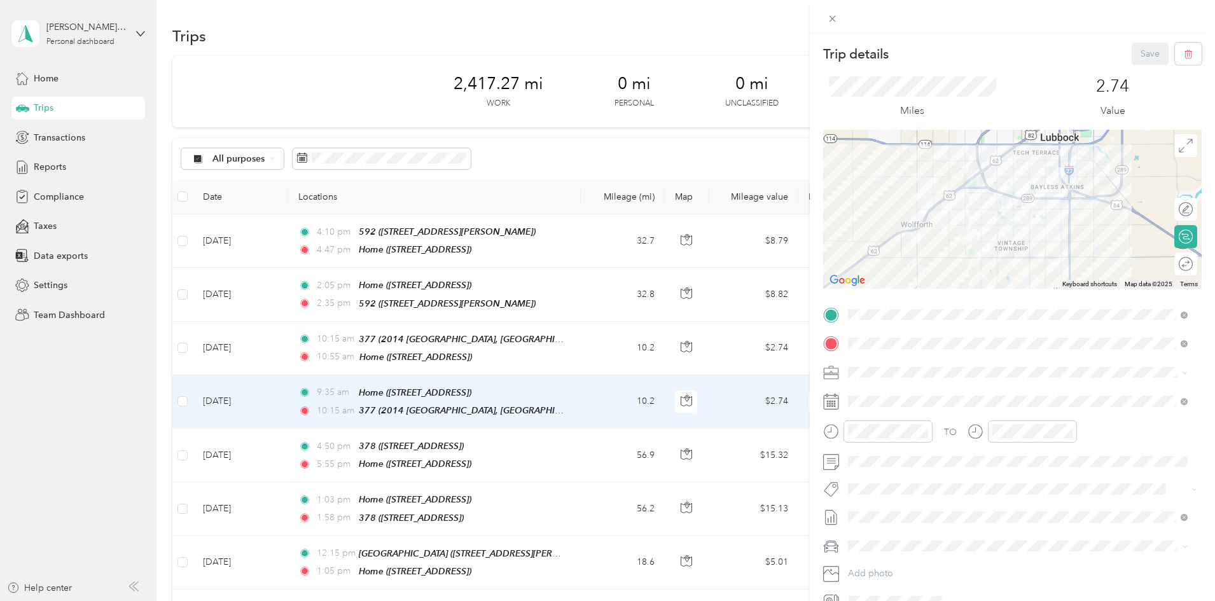
click at [350, 348] on div "Trip details Save This trip cannot be edited because it is either under review,…" at bounding box center [607, 300] width 1215 height 601
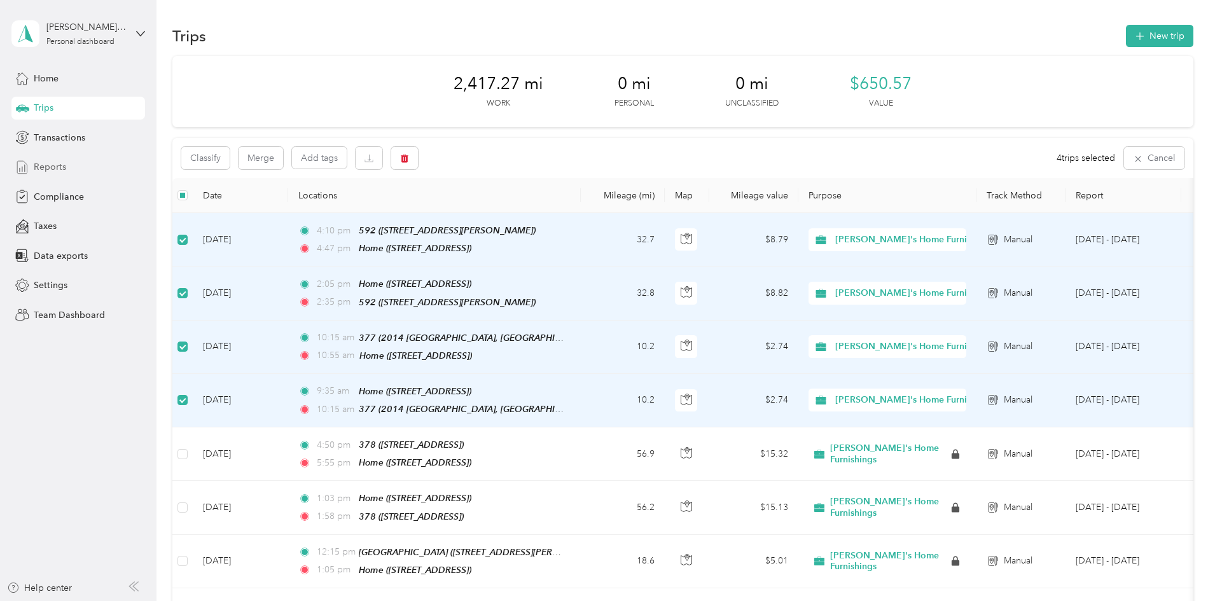
click at [48, 164] on span "Reports" at bounding box center [50, 166] width 32 height 13
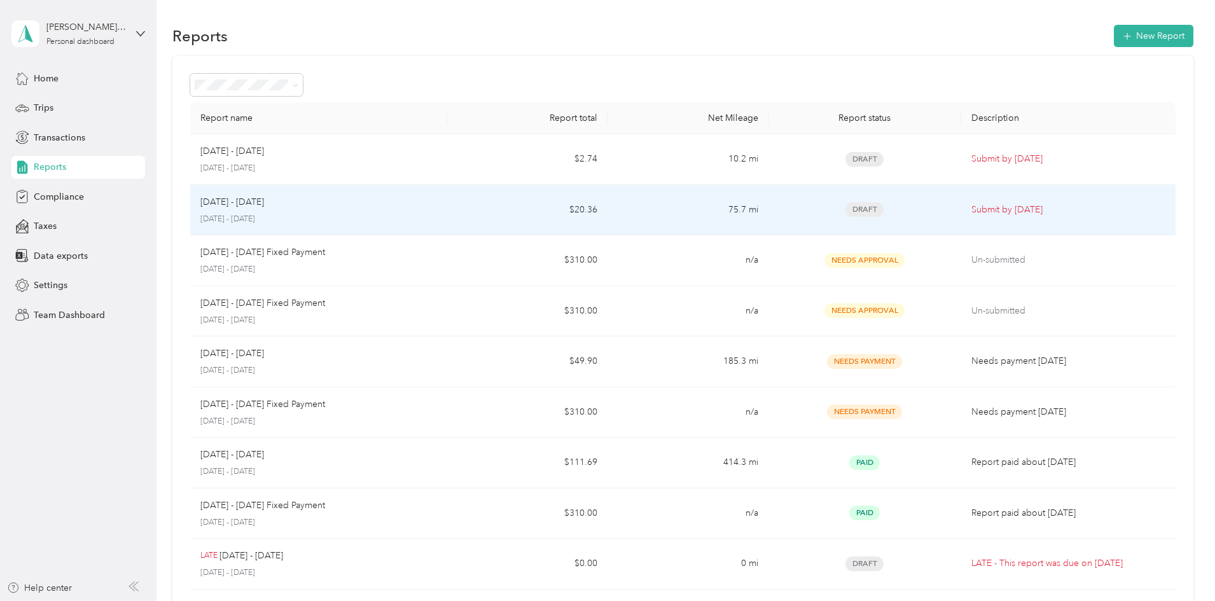
click at [264, 209] on p "[DATE] - [DATE]" at bounding box center [232, 202] width 64 height 14
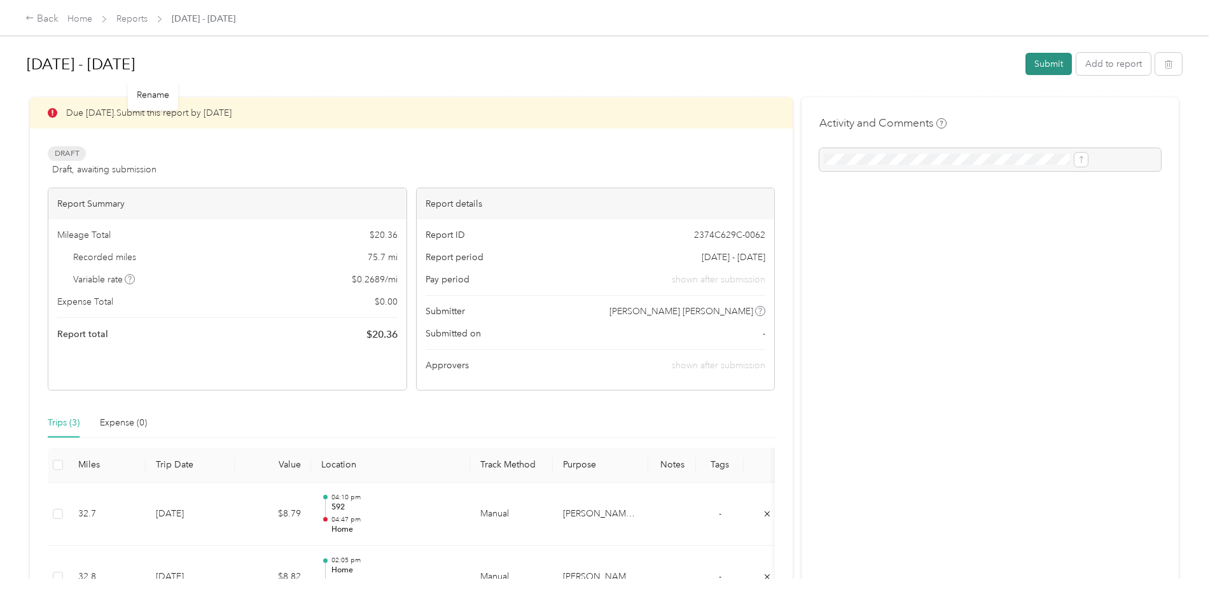
click at [1025, 60] on button "Submit" at bounding box center [1048, 64] width 46 height 22
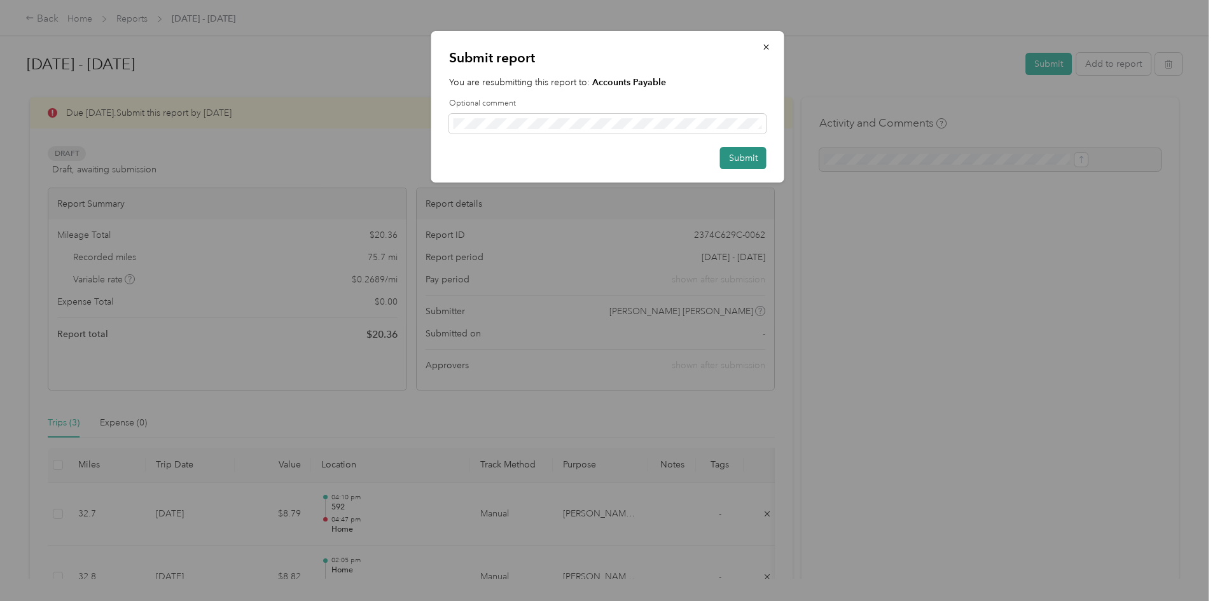
click at [745, 160] on button "Submit" at bounding box center [743, 158] width 46 height 22
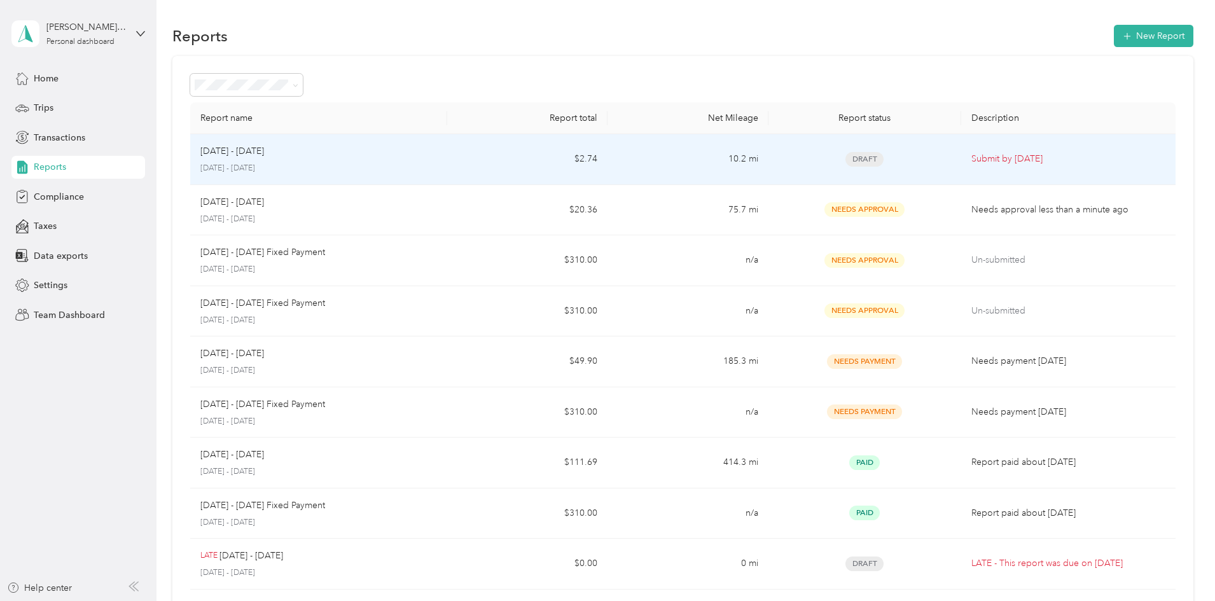
click at [437, 155] on div "[DATE] - [DATE]" at bounding box center [318, 151] width 237 height 14
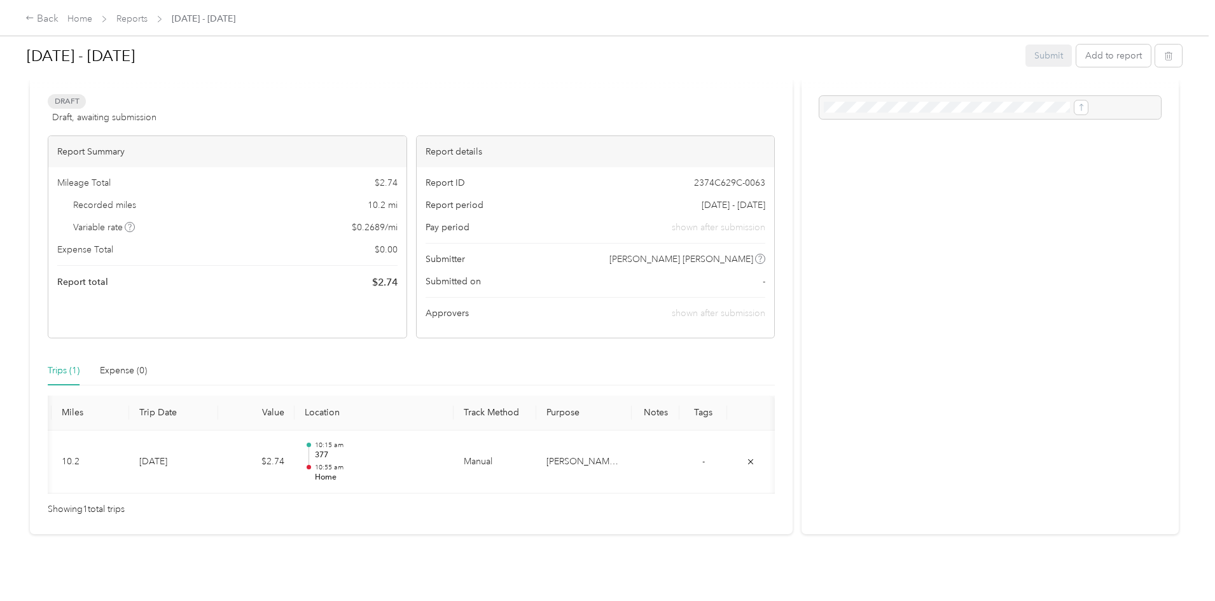
scroll to position [0, 4]
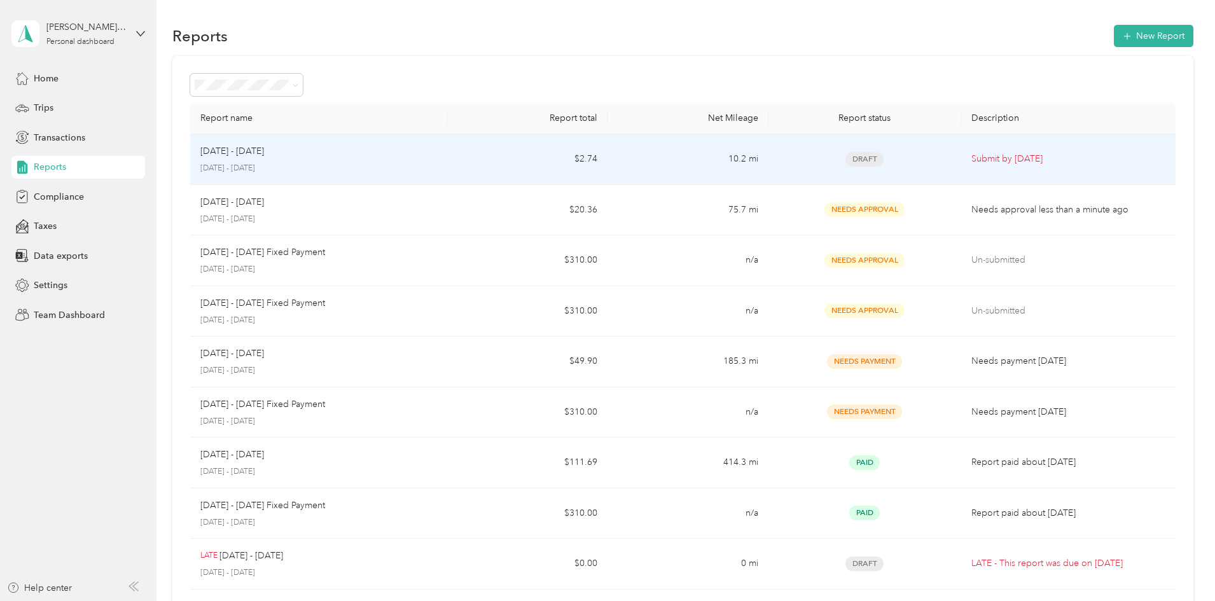
click at [264, 153] on p "[DATE] - [DATE]" at bounding box center [232, 151] width 64 height 14
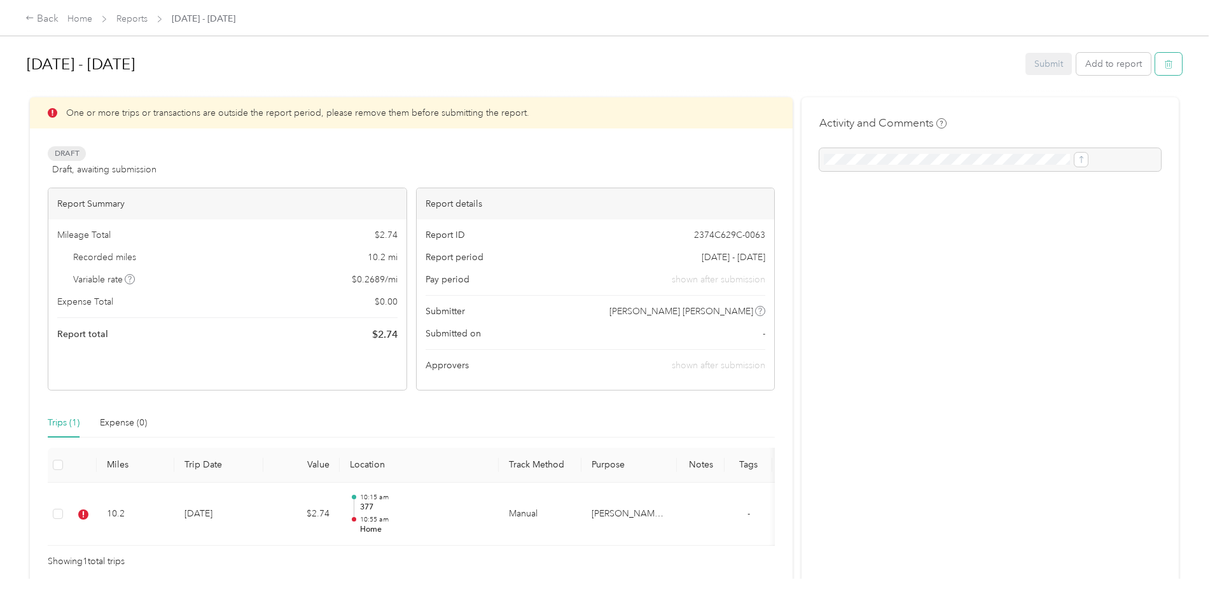
click at [1164, 66] on icon "button" at bounding box center [1168, 64] width 9 height 9
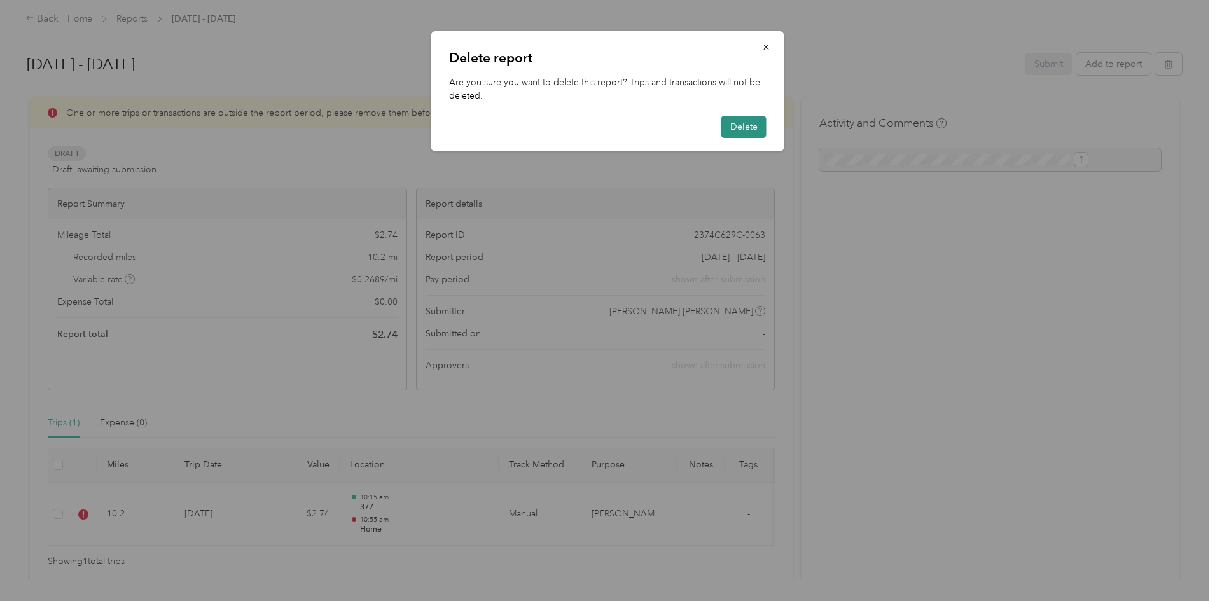
click at [734, 125] on button "Delete" at bounding box center [743, 127] width 45 height 22
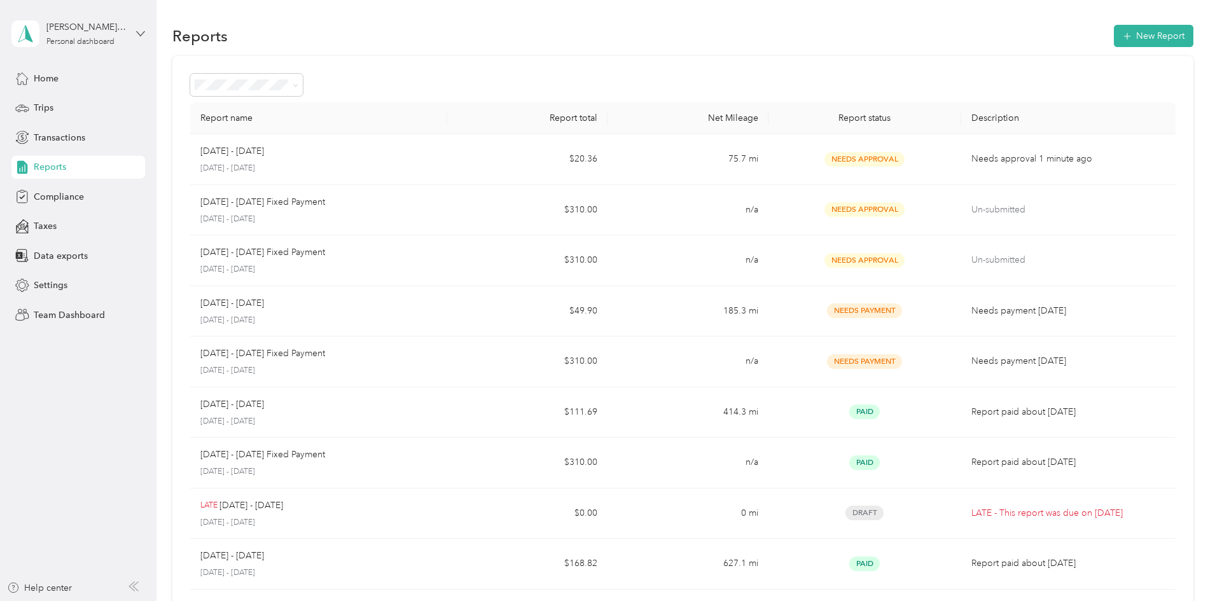
click at [138, 32] on icon at bounding box center [141, 33] width 8 height 4
click at [50, 108] on div "Team dashboard" at bounding box center [145, 99] width 250 height 22
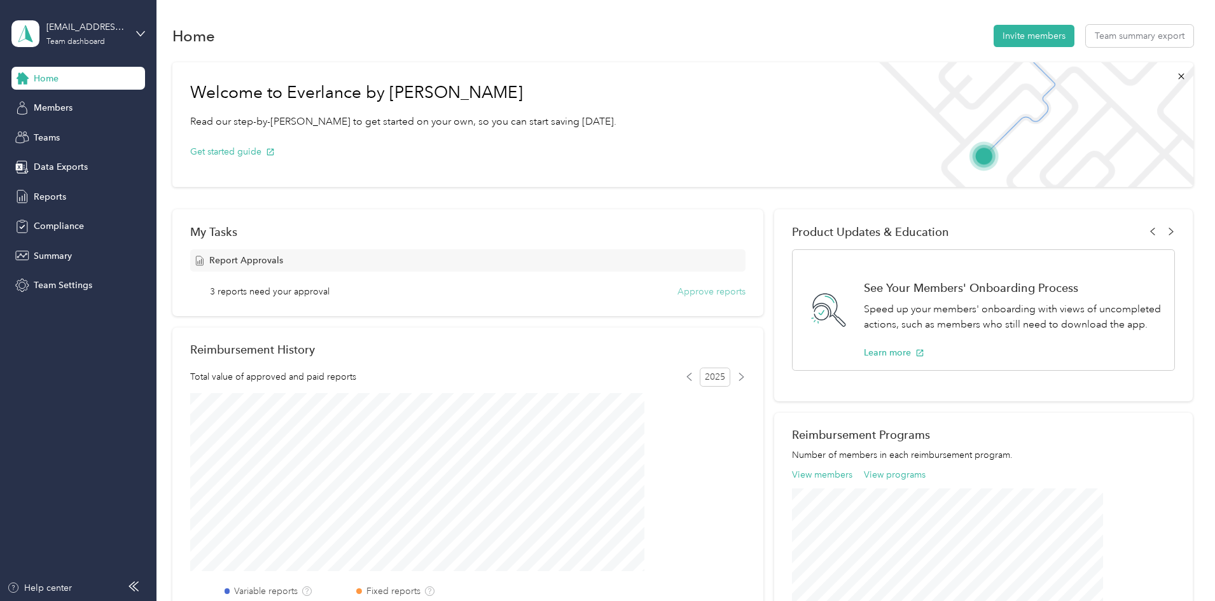
click at [686, 292] on button "Approve reports" at bounding box center [711, 291] width 68 height 13
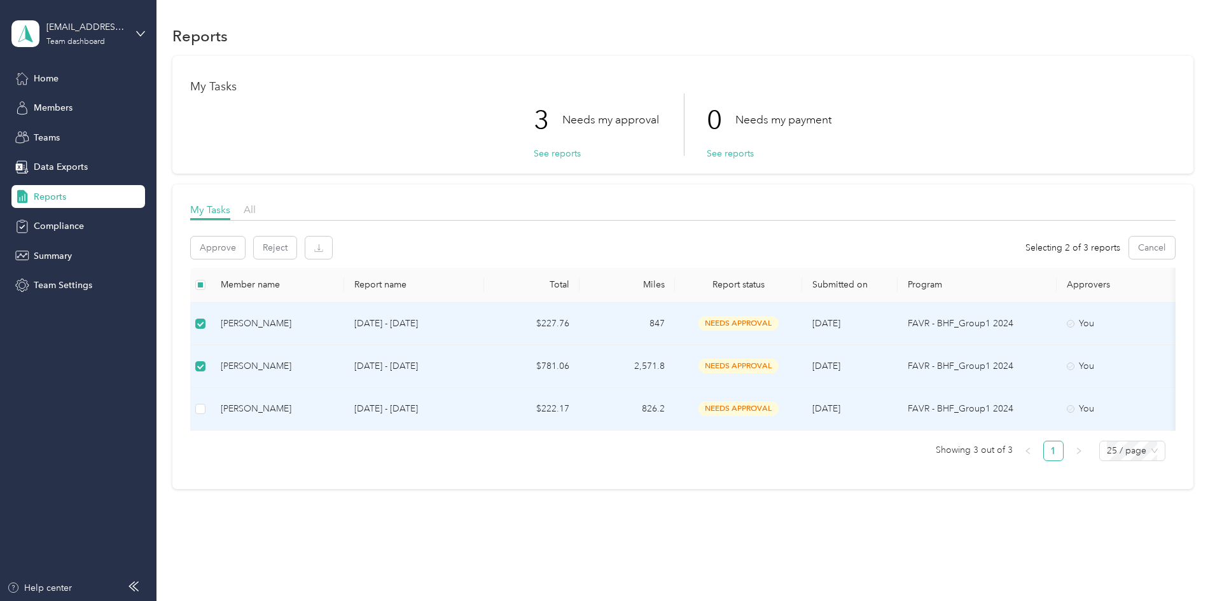
click at [211, 420] on td at bounding box center [200, 409] width 20 height 43
click at [245, 250] on button "Approve" at bounding box center [218, 248] width 54 height 22
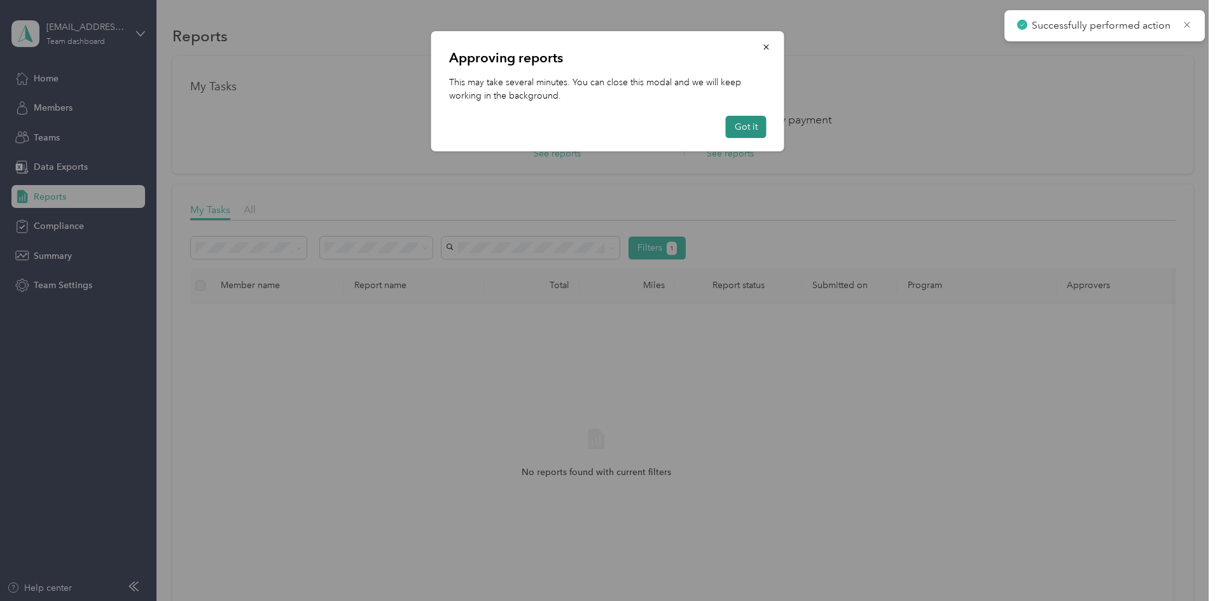
click at [733, 126] on button "Got it" at bounding box center [746, 127] width 41 height 22
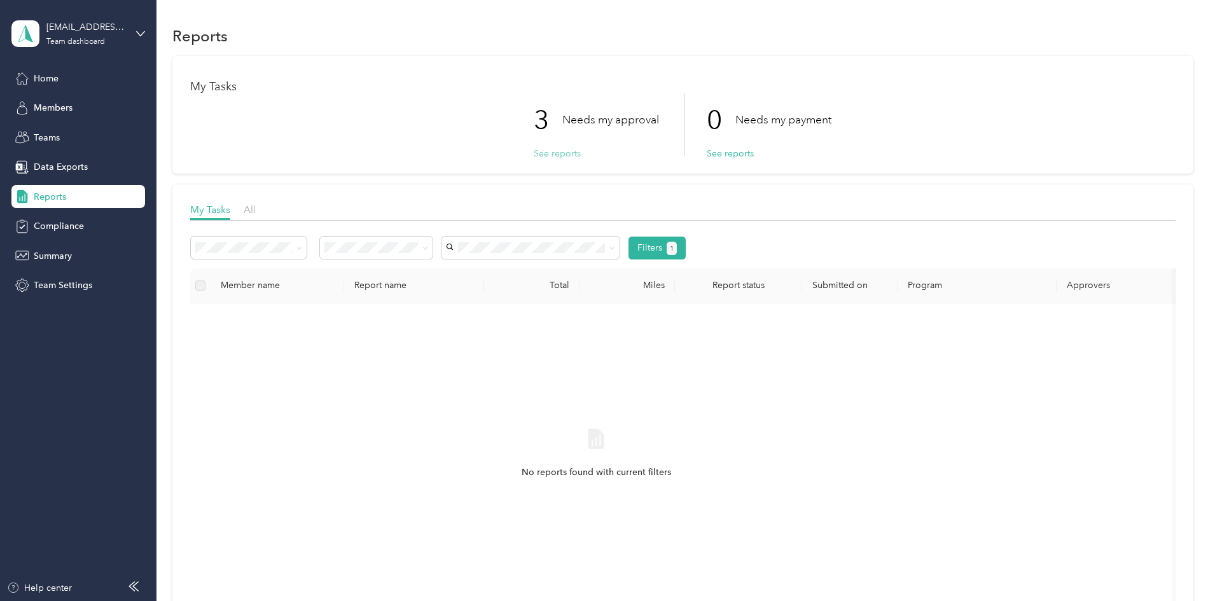
click at [555, 155] on button "See reports" at bounding box center [557, 153] width 47 height 13
click at [642, 120] on p "Needs my approval" at bounding box center [610, 120] width 97 height 16
click at [39, 77] on span "Home" at bounding box center [46, 78] width 25 height 13
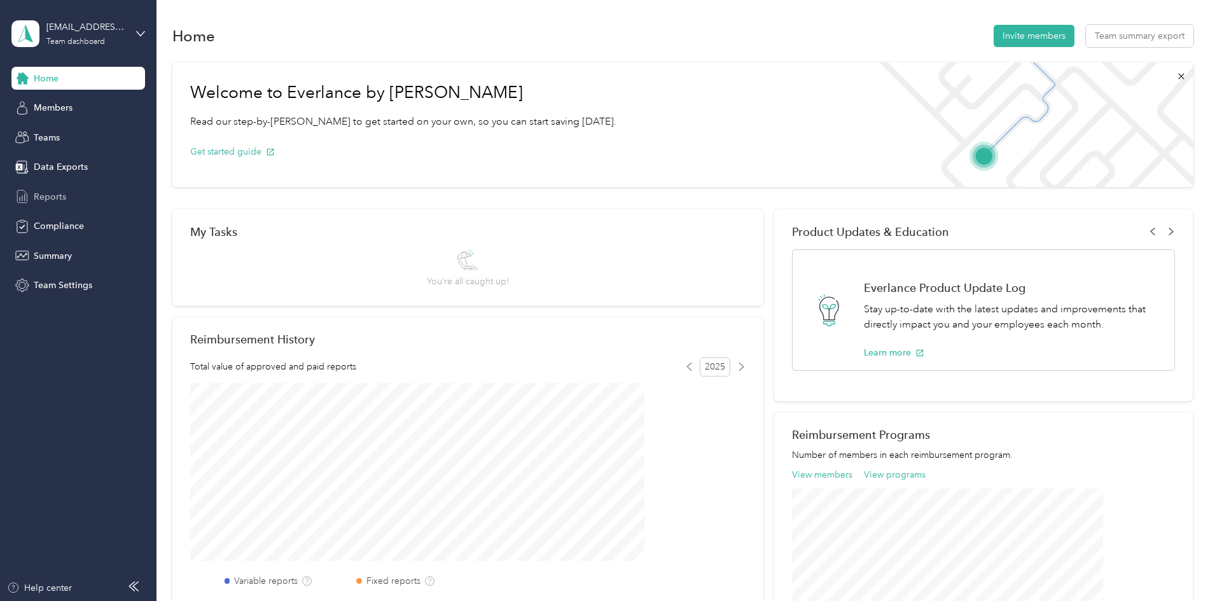
click at [44, 197] on span "Reports" at bounding box center [50, 196] width 32 height 13
